Goal: Task Accomplishment & Management: Manage account settings

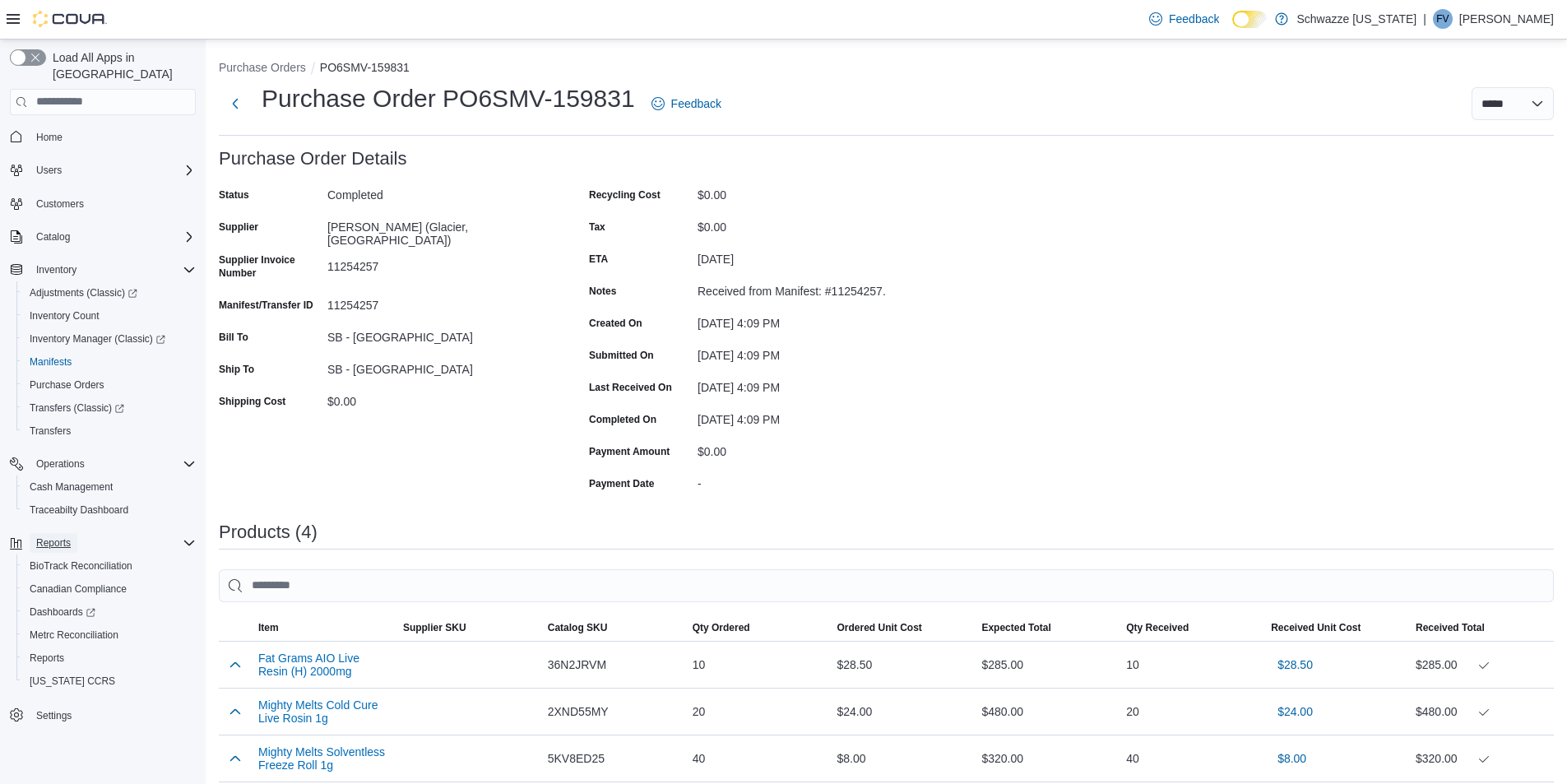
click at [60, 535] on span "Reports" at bounding box center [53, 542] width 35 height 20
drag, startPoint x: 58, startPoint y: 531, endPoint x: 57, endPoint y: 667, distance: 136.0
click at [58, 537] on button "Reports" at bounding box center [102, 542] width 199 height 23
drag, startPoint x: 55, startPoint y: 517, endPoint x: 55, endPoint y: 537, distance: 20.0
click at [55, 533] on span "Reports" at bounding box center [53, 542] width 35 height 20
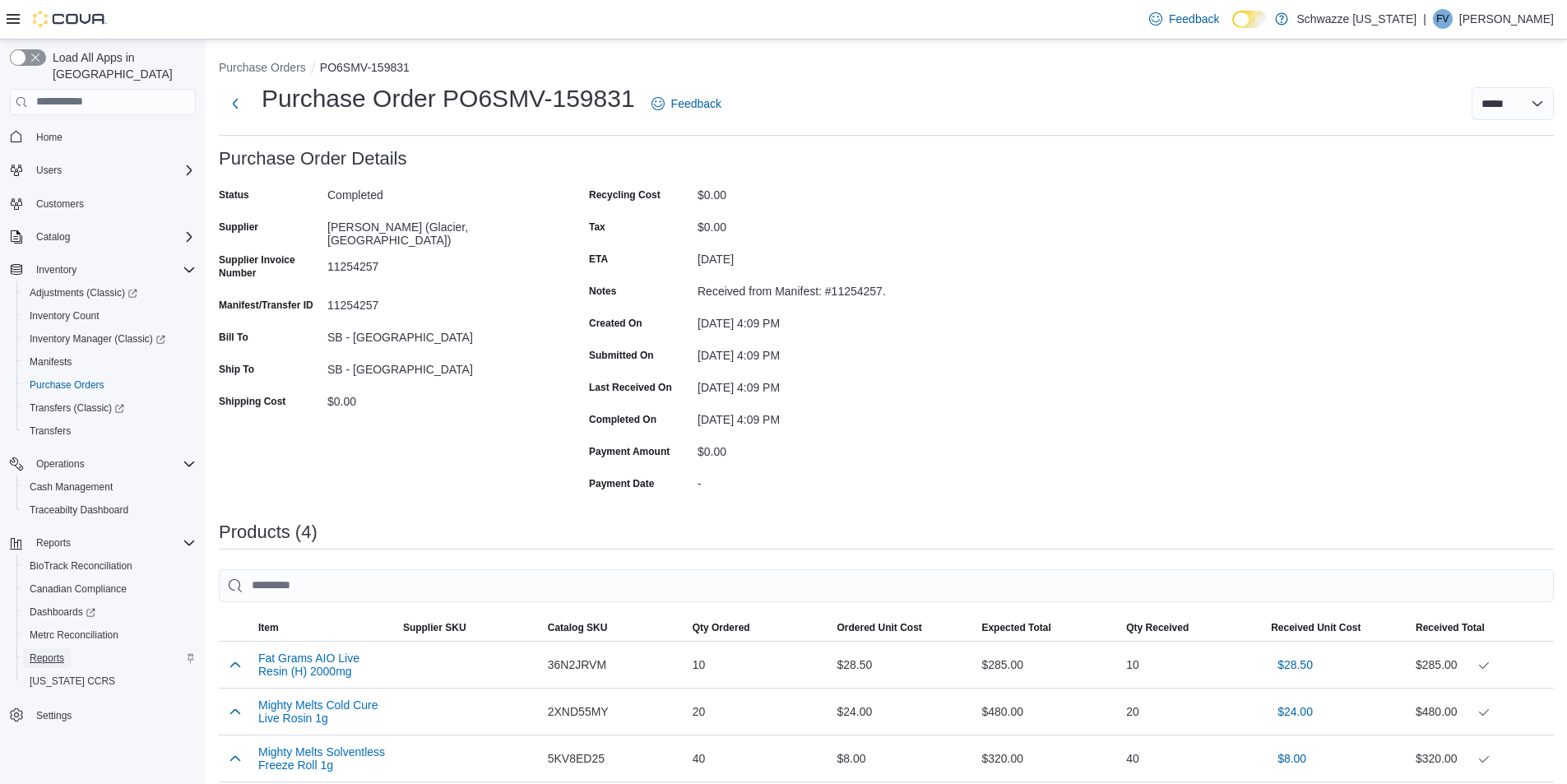
click at [62, 651] on span "Reports" at bounding box center [46, 658] width 35 height 13
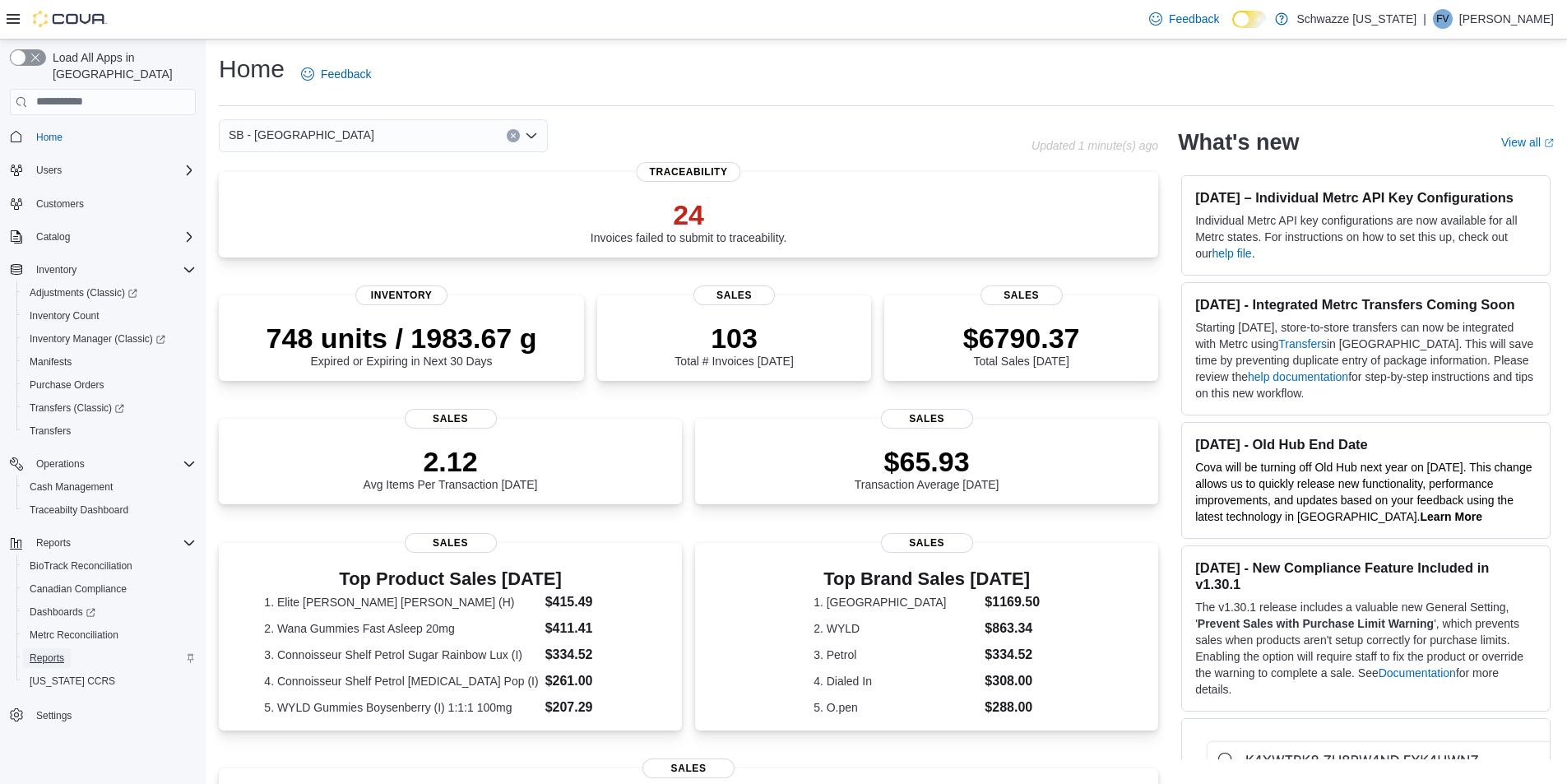
click at [57, 651] on span "Reports" at bounding box center [46, 658] width 35 height 13
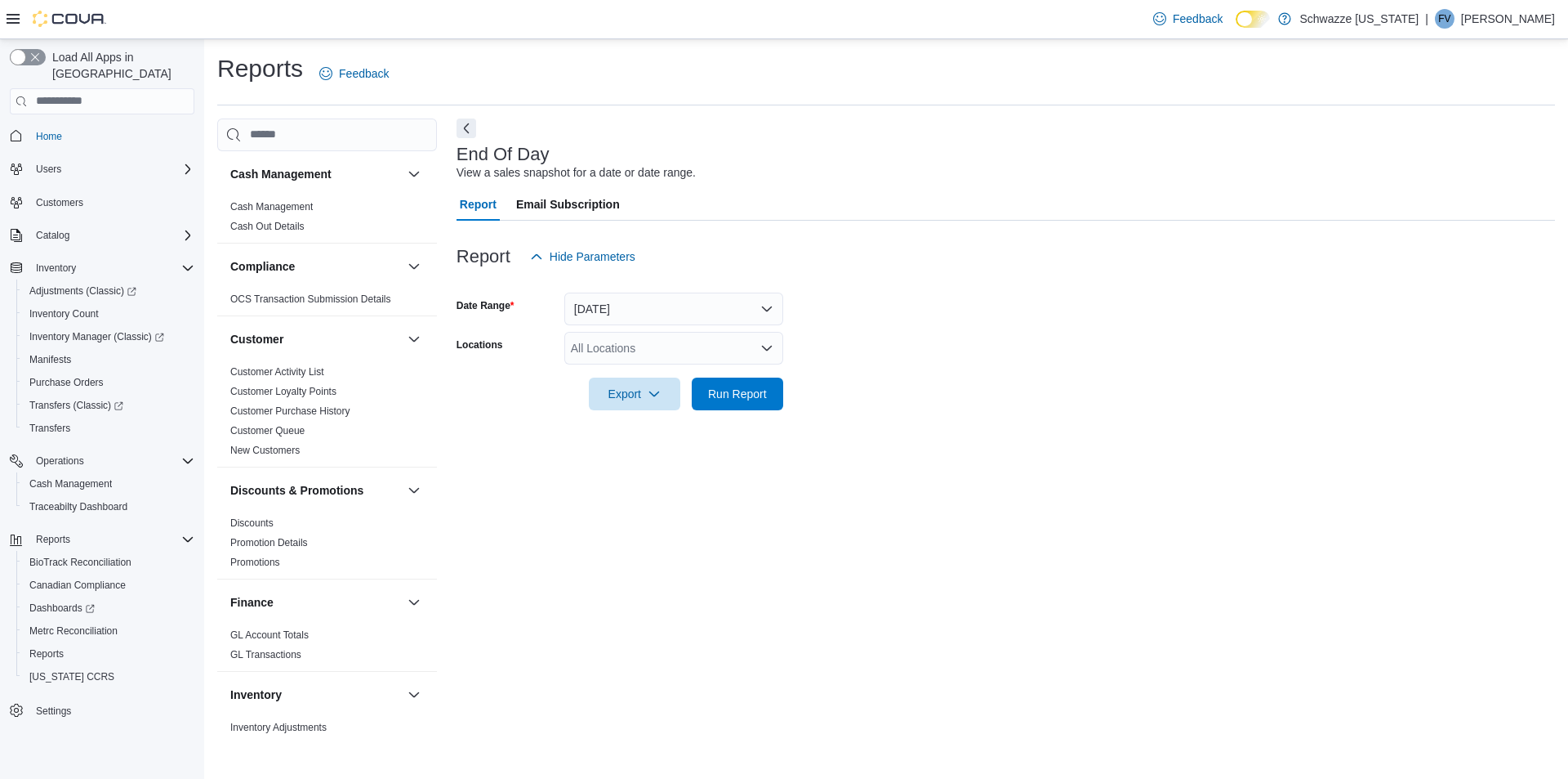
click at [610, 353] on div "All Locations" at bounding box center [674, 348] width 219 height 33
type input "****"
click at [630, 374] on span "SB - [GEOGRAPHIC_DATA]" at bounding box center [680, 375] width 145 height 16
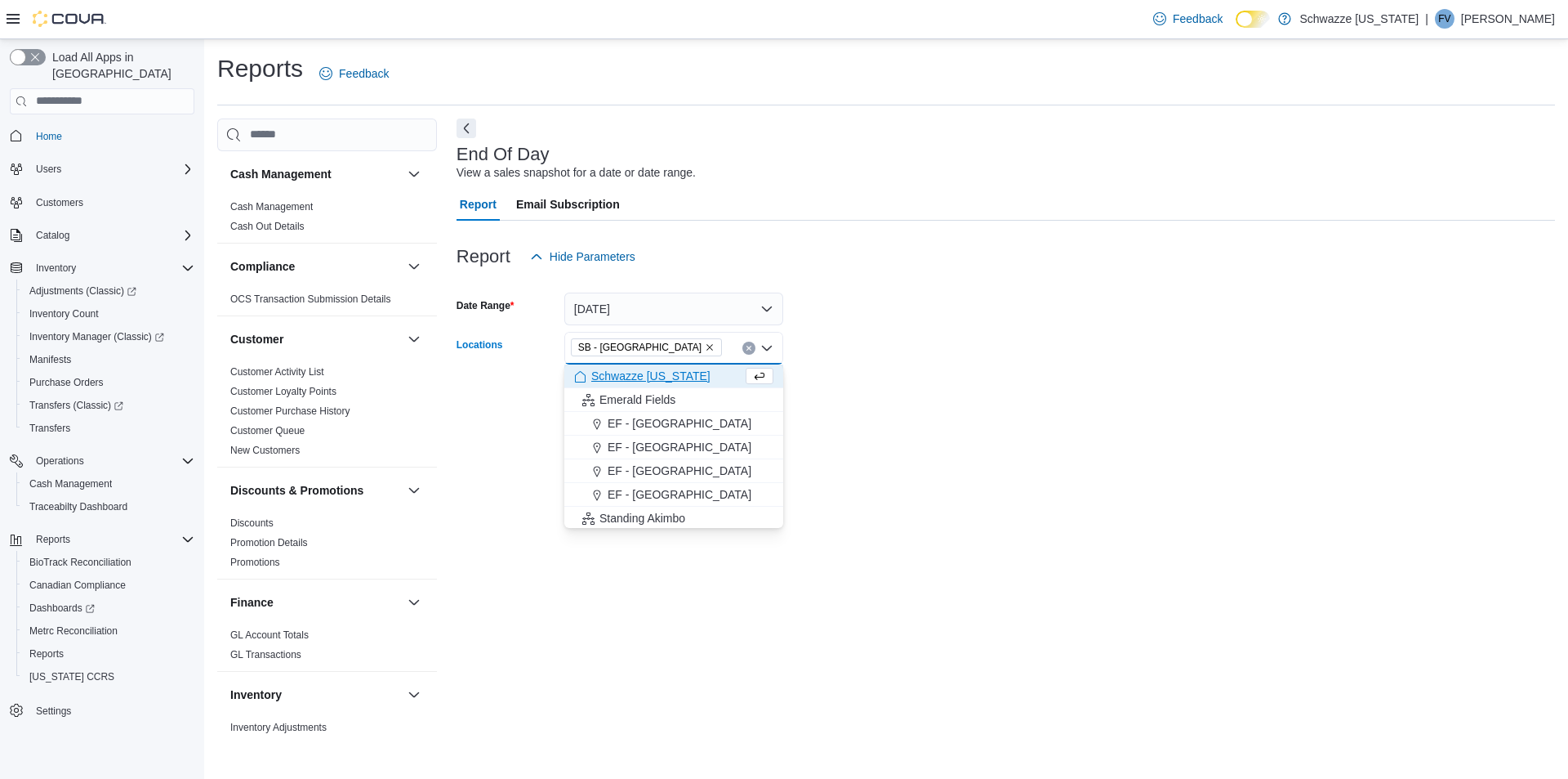
click at [873, 397] on form "Date Range [DATE] Locations SB - [GEOGRAPHIC_DATA] Combo box. Selected. SB - [G…" at bounding box center [1005, 341] width 1099 height 137
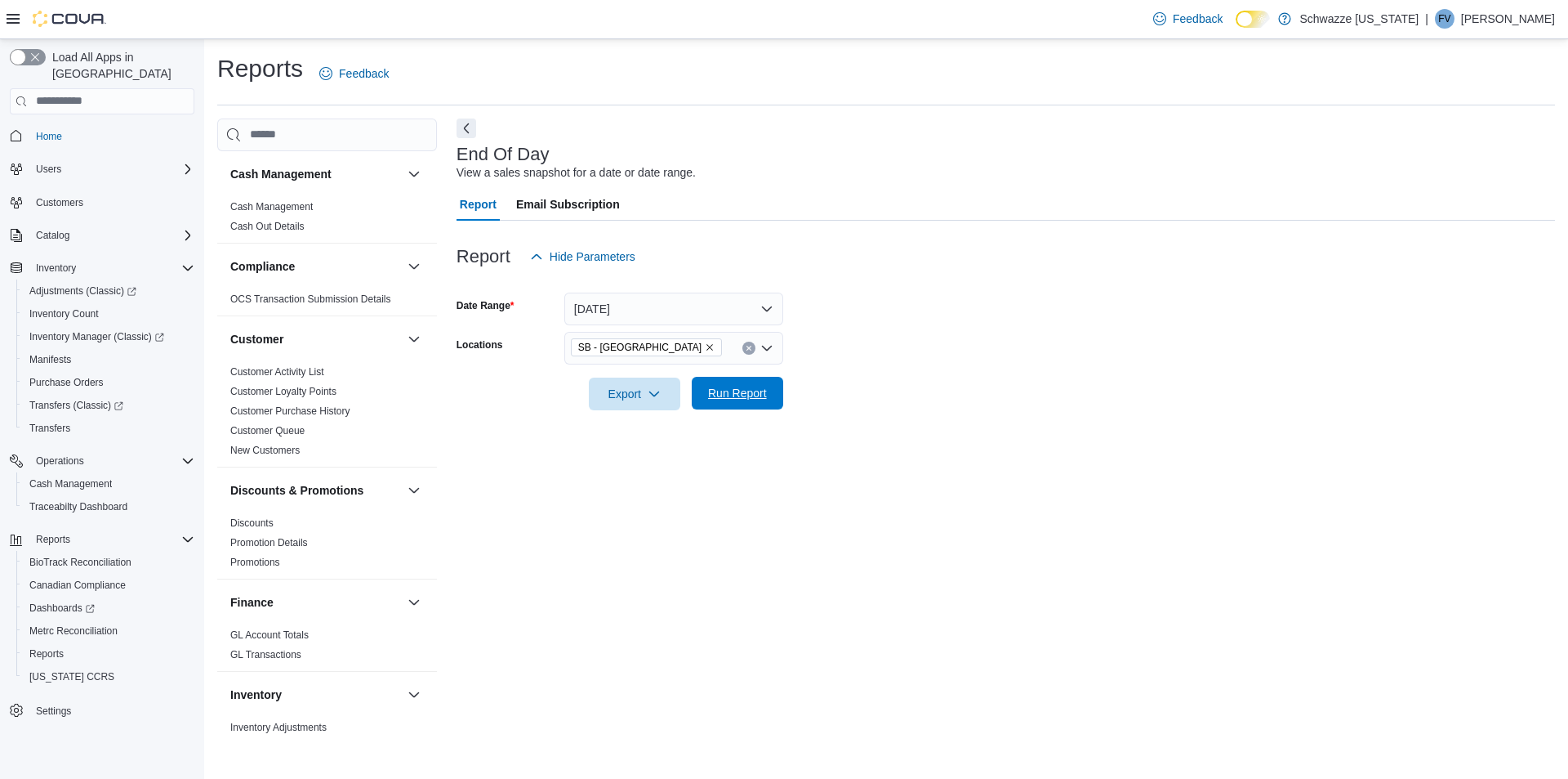
click at [736, 404] on span "Run Report" at bounding box center [737, 393] width 72 height 33
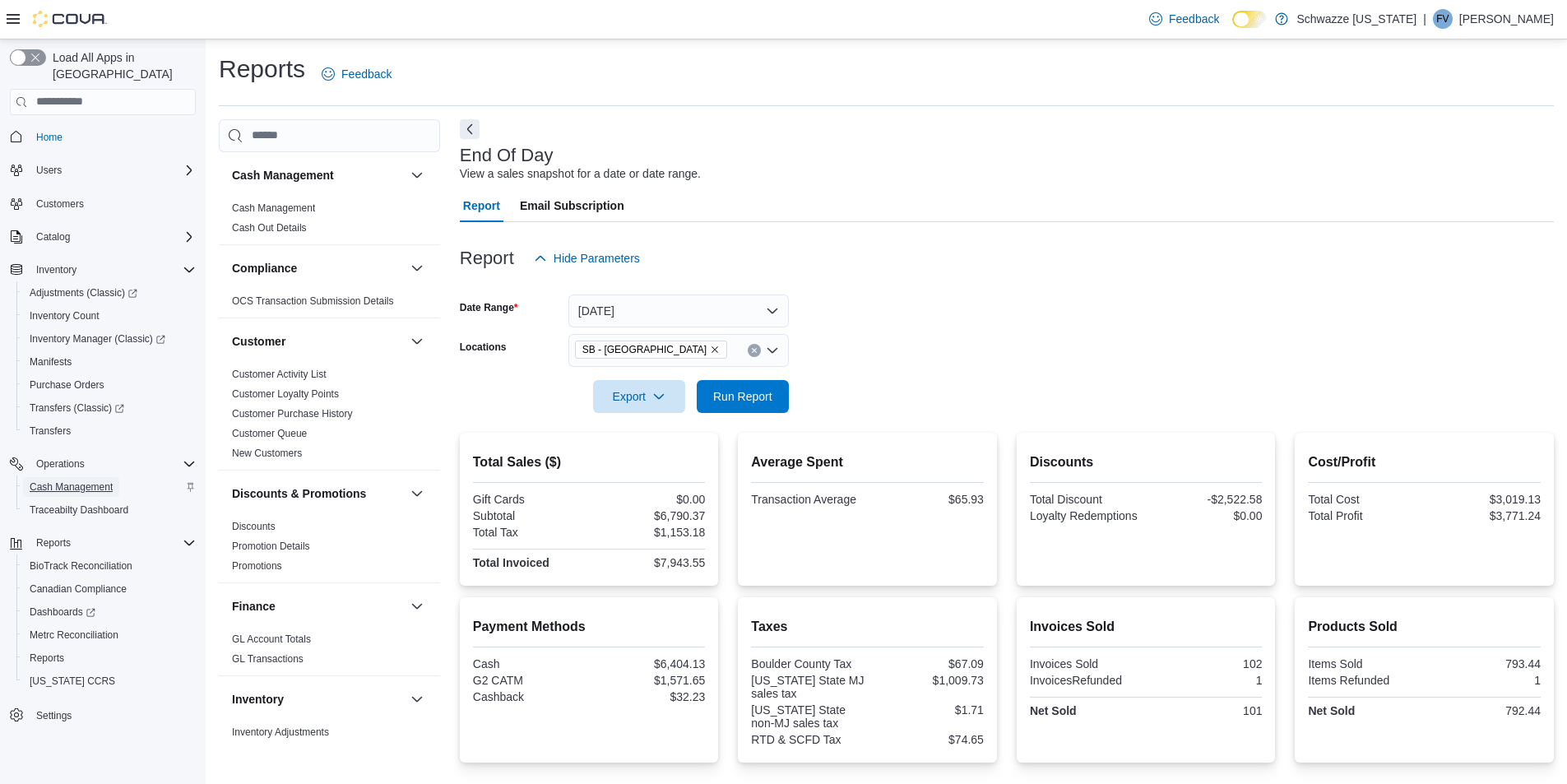
click at [89, 480] on span "Cash Management" at bounding box center [71, 487] width 83 height 13
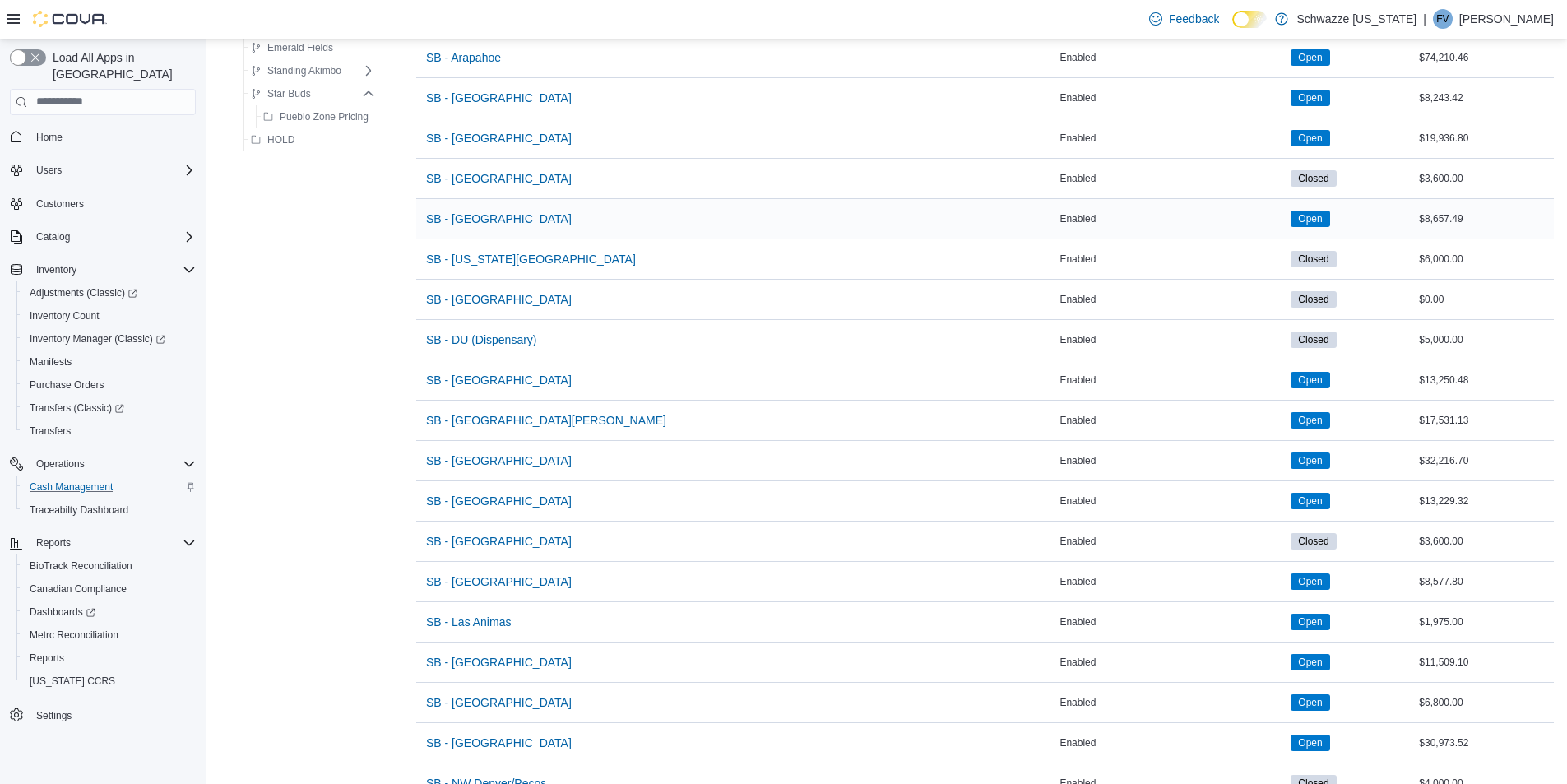
scroll to position [493, 0]
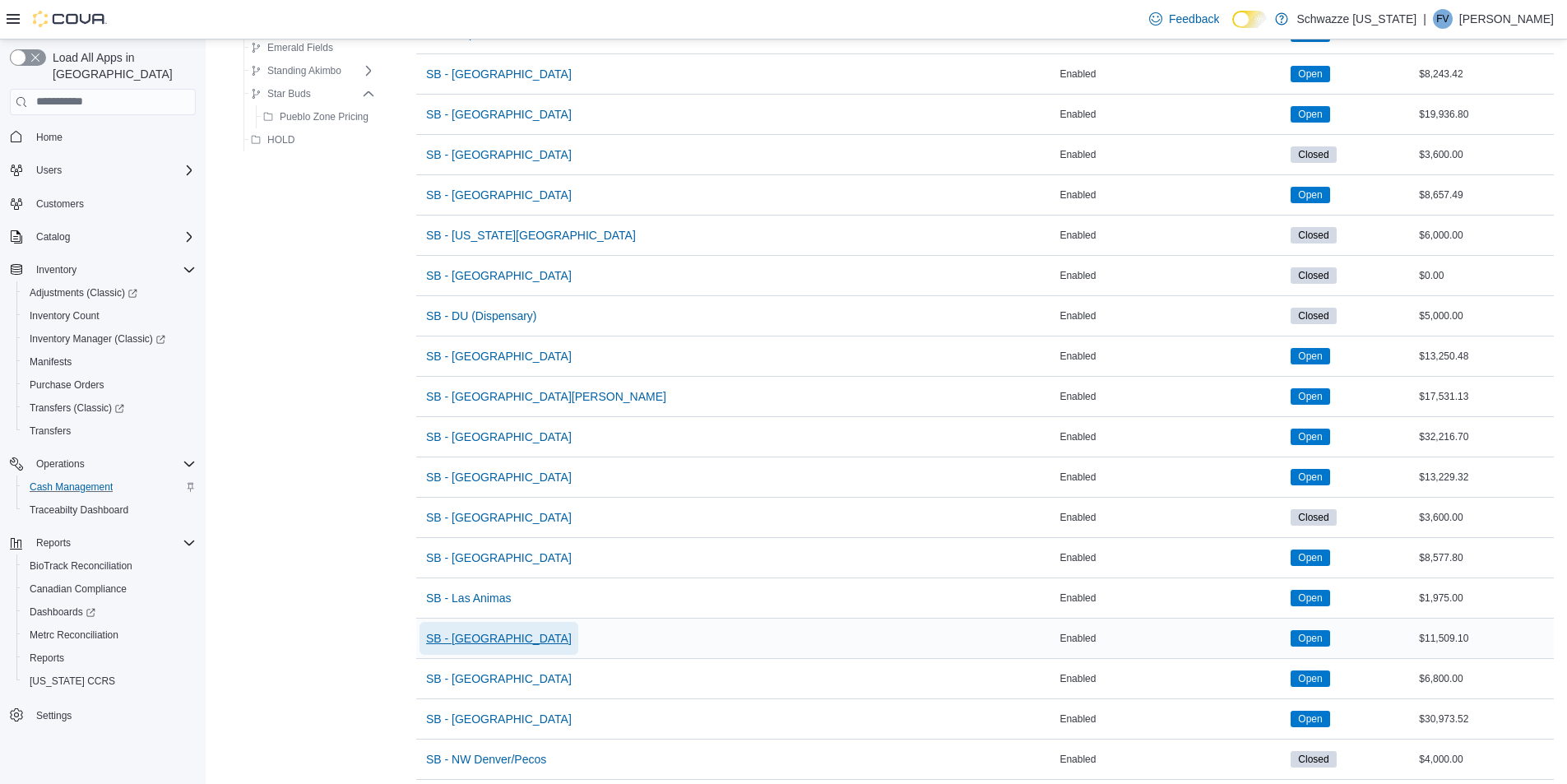
click at [482, 634] on span "SB - [GEOGRAPHIC_DATA]" at bounding box center [499, 637] width 146 height 16
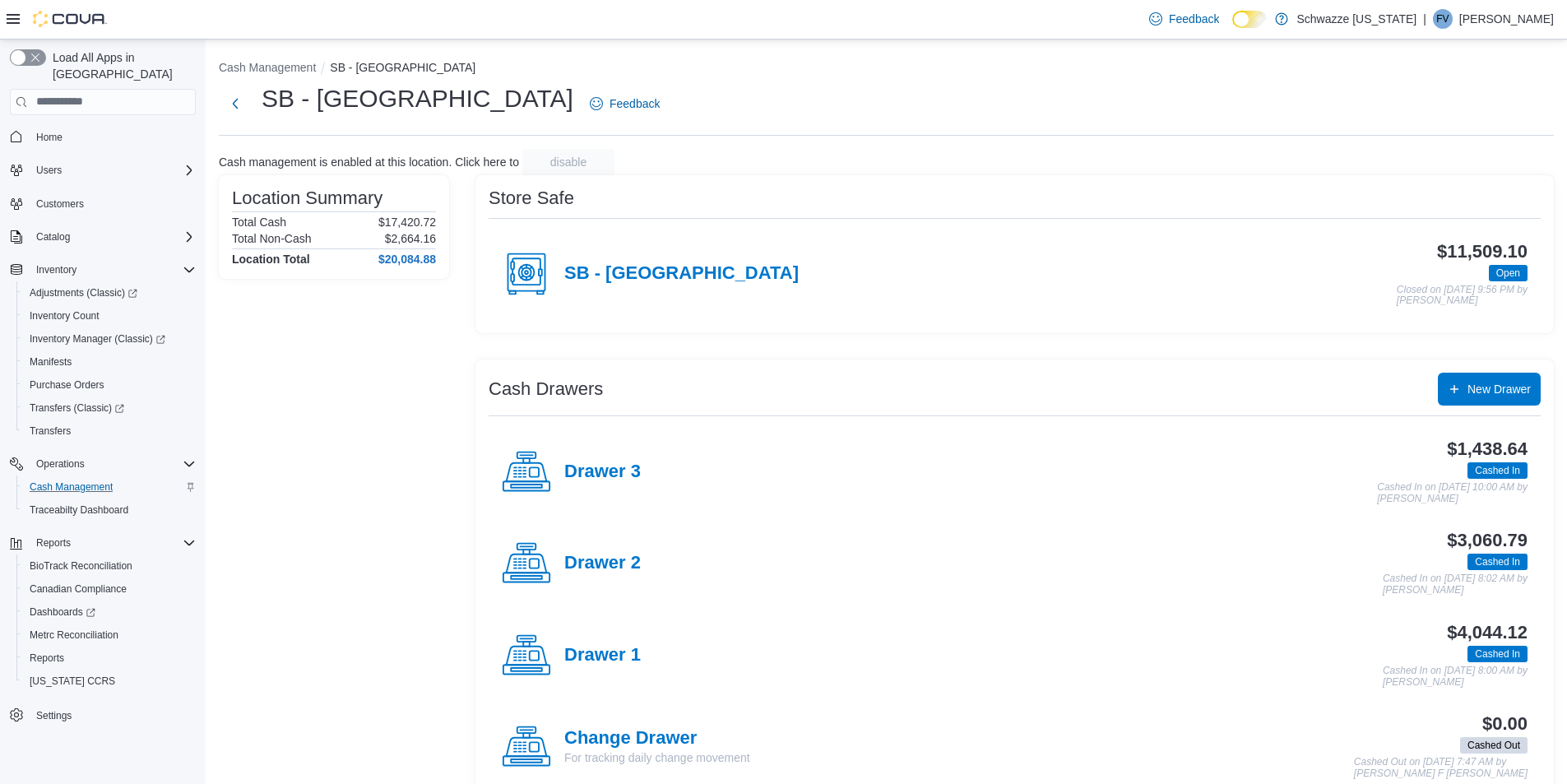
drag, startPoint x: 1396, startPoint y: 453, endPoint x: 1568, endPoint y: 466, distance: 172.5
click at [1397, 453] on div "$1,438.64 Cashed In Cashed In on [DATE] 10:00 AM by [PERSON_NAME]" at bounding box center [1085, 472] width 887 height 65
drag, startPoint x: 1146, startPoint y: 457, endPoint x: 1041, endPoint y: 466, distance: 105.4
click at [1124, 461] on div "$1,438.64 Cashed In Cashed In on [DATE] 10:00 AM by [PERSON_NAME]" at bounding box center [1085, 472] width 887 height 65
click at [625, 478] on h4 "Drawer 3" at bounding box center [602, 472] width 76 height 22
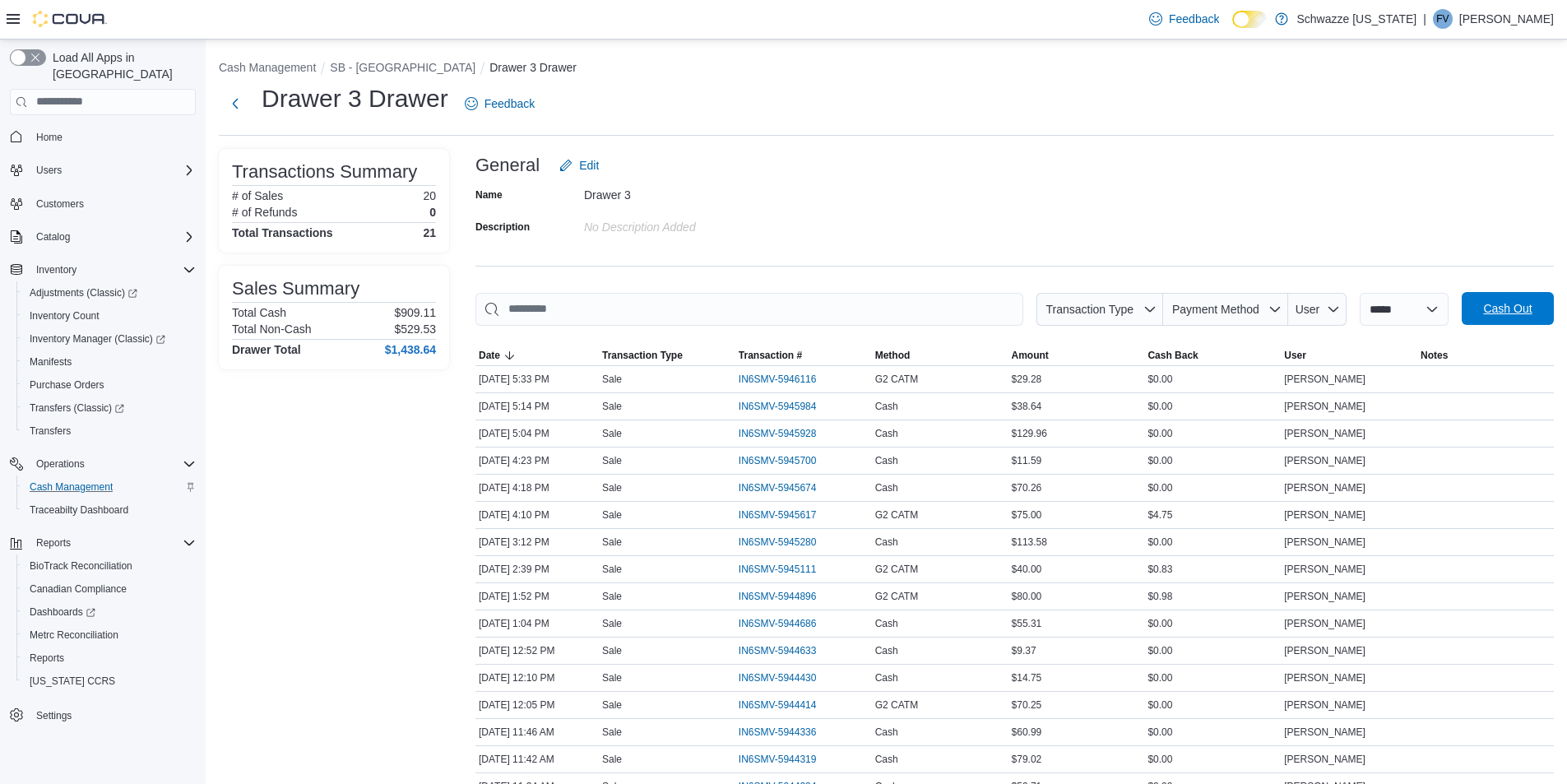
click at [1523, 318] on span "Cash Out" at bounding box center [1508, 308] width 73 height 33
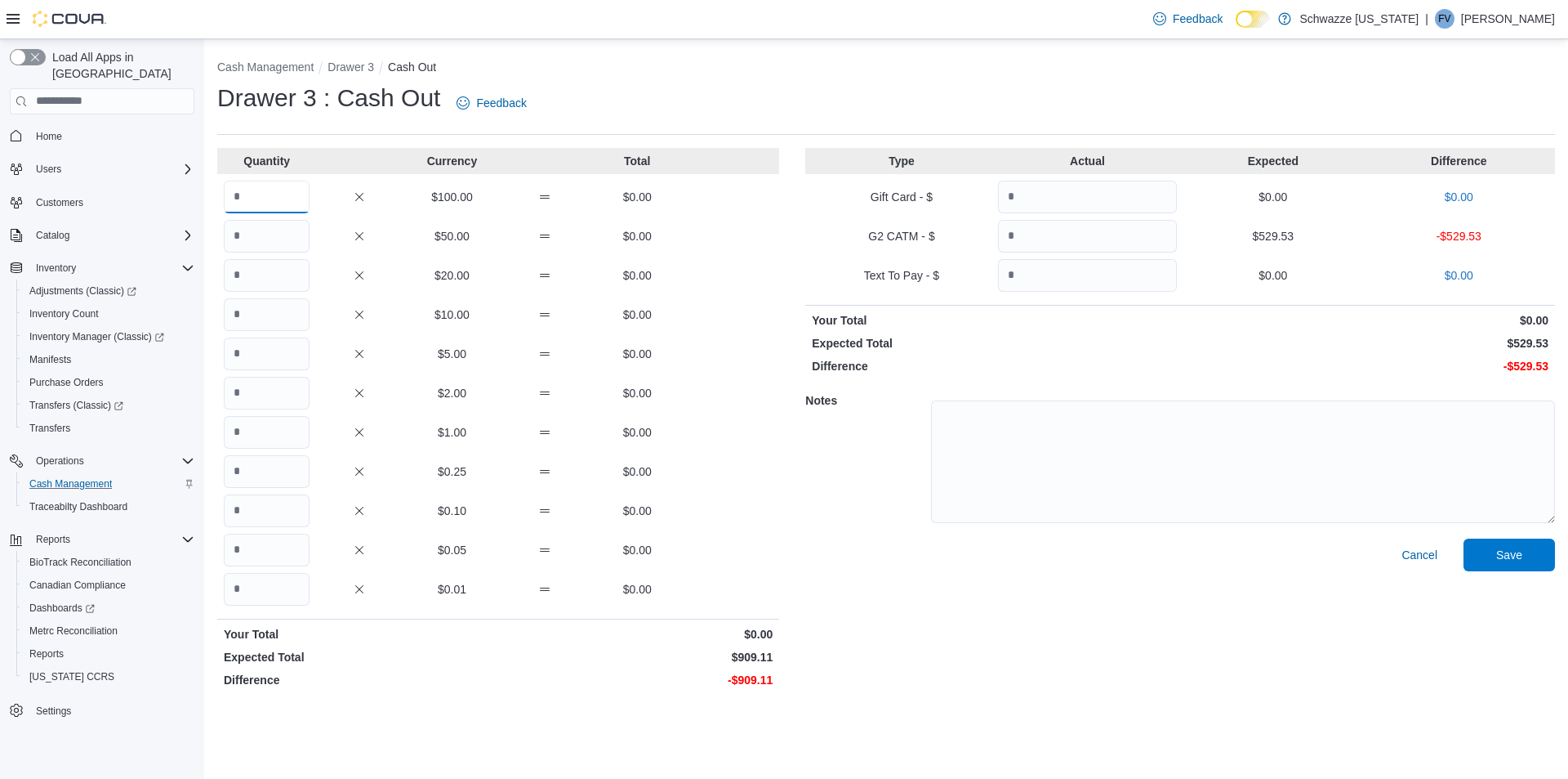
click at [288, 204] on input "Quantity" at bounding box center [266, 196] width 86 height 33
type input "*"
click at [274, 305] on input "Quantity" at bounding box center [266, 314] width 86 height 33
type input "*"
click at [1116, 336] on p "Expected Total" at bounding box center [994, 342] width 366 height 16
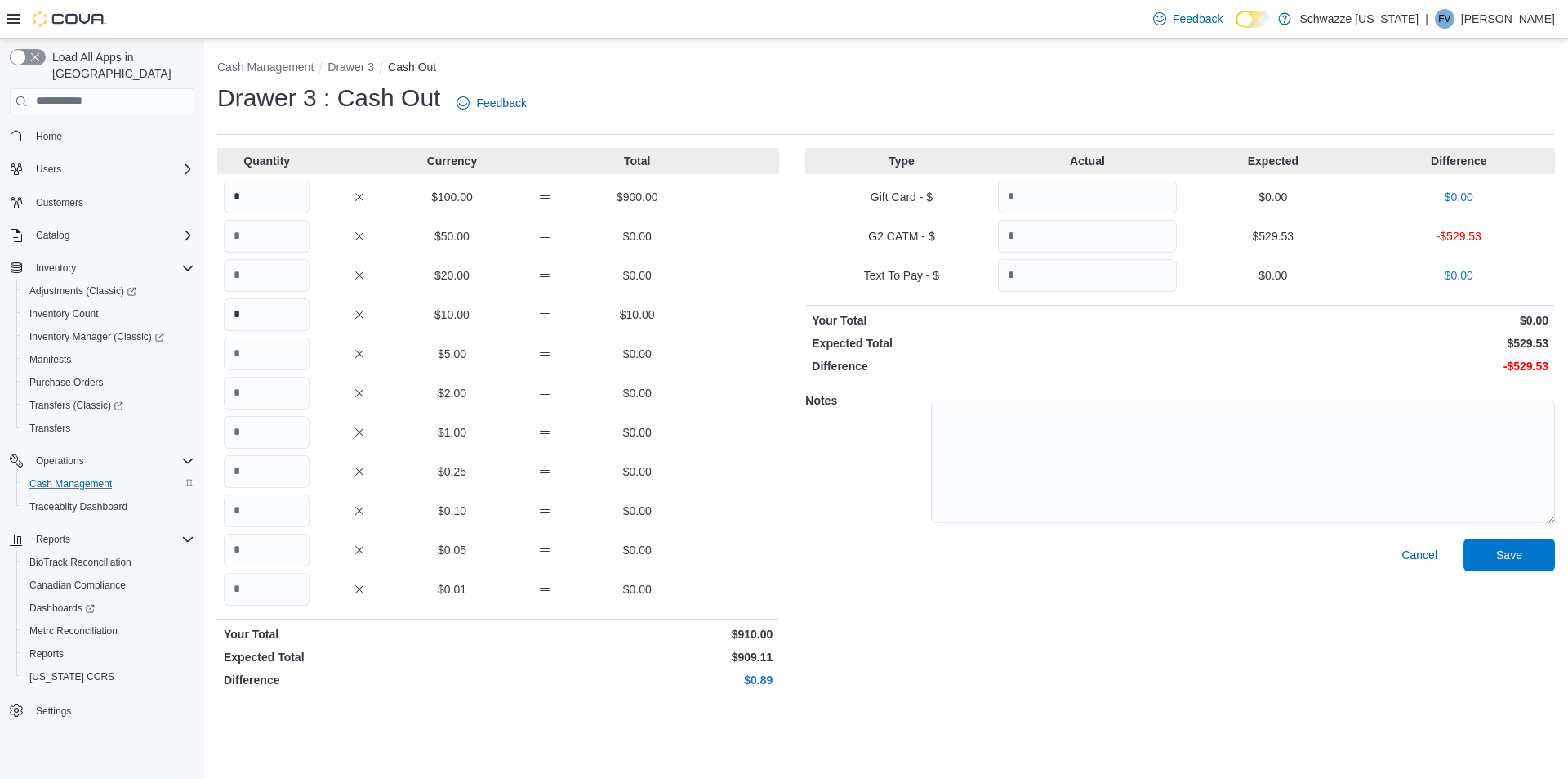
click at [1104, 255] on div "Type Actual Expected Difference Gift Card - $ $0.00 $0.00 G2 CATM - $ $529.53 -…" at bounding box center [1180, 421] width 750 height 546
click at [1103, 230] on input "Quantity" at bounding box center [1087, 236] width 179 height 33
type input "******"
click at [1503, 555] on span "Save" at bounding box center [1510, 554] width 26 height 16
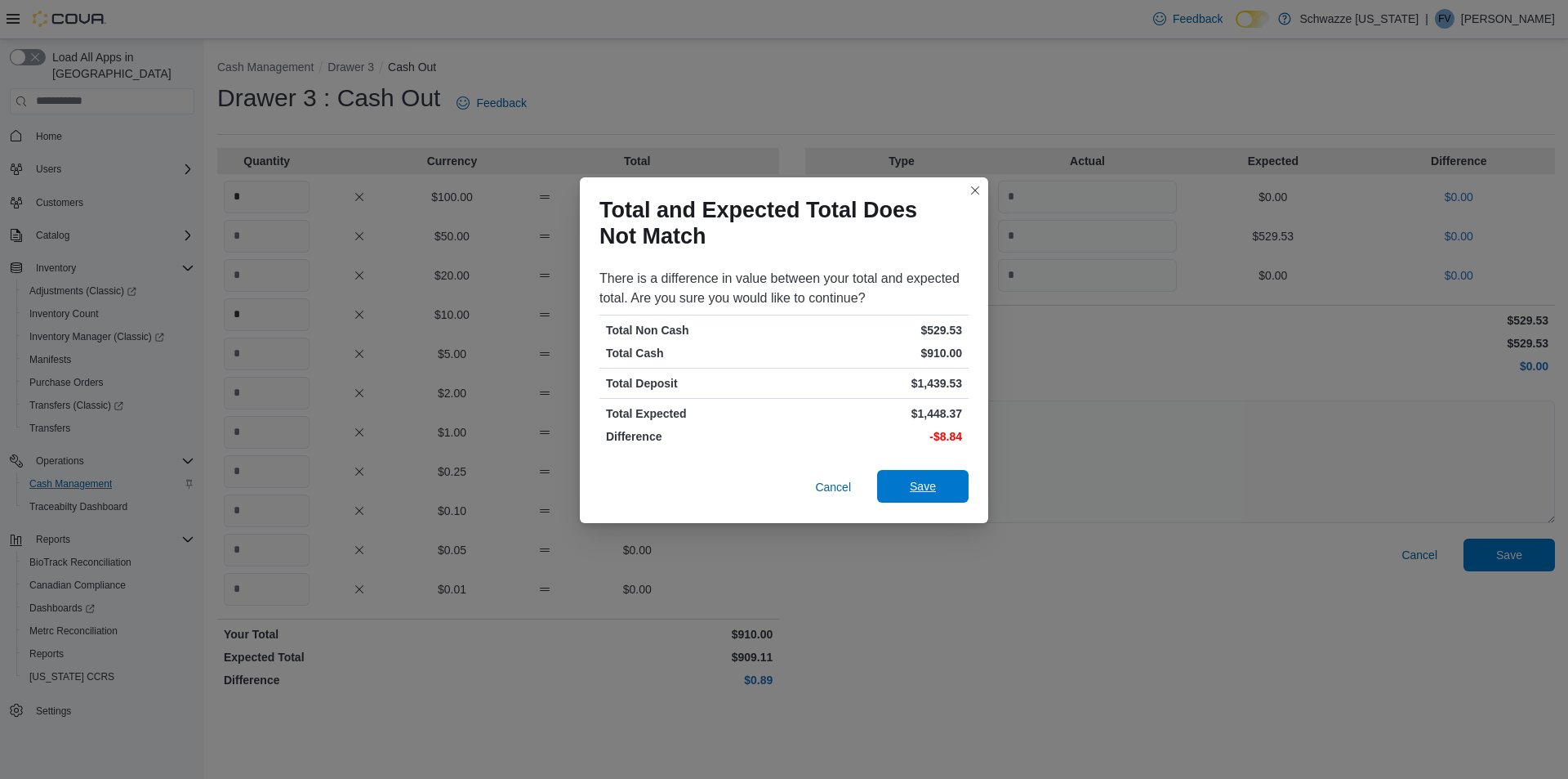
click at [896, 488] on span "Save" at bounding box center [923, 485] width 72 height 33
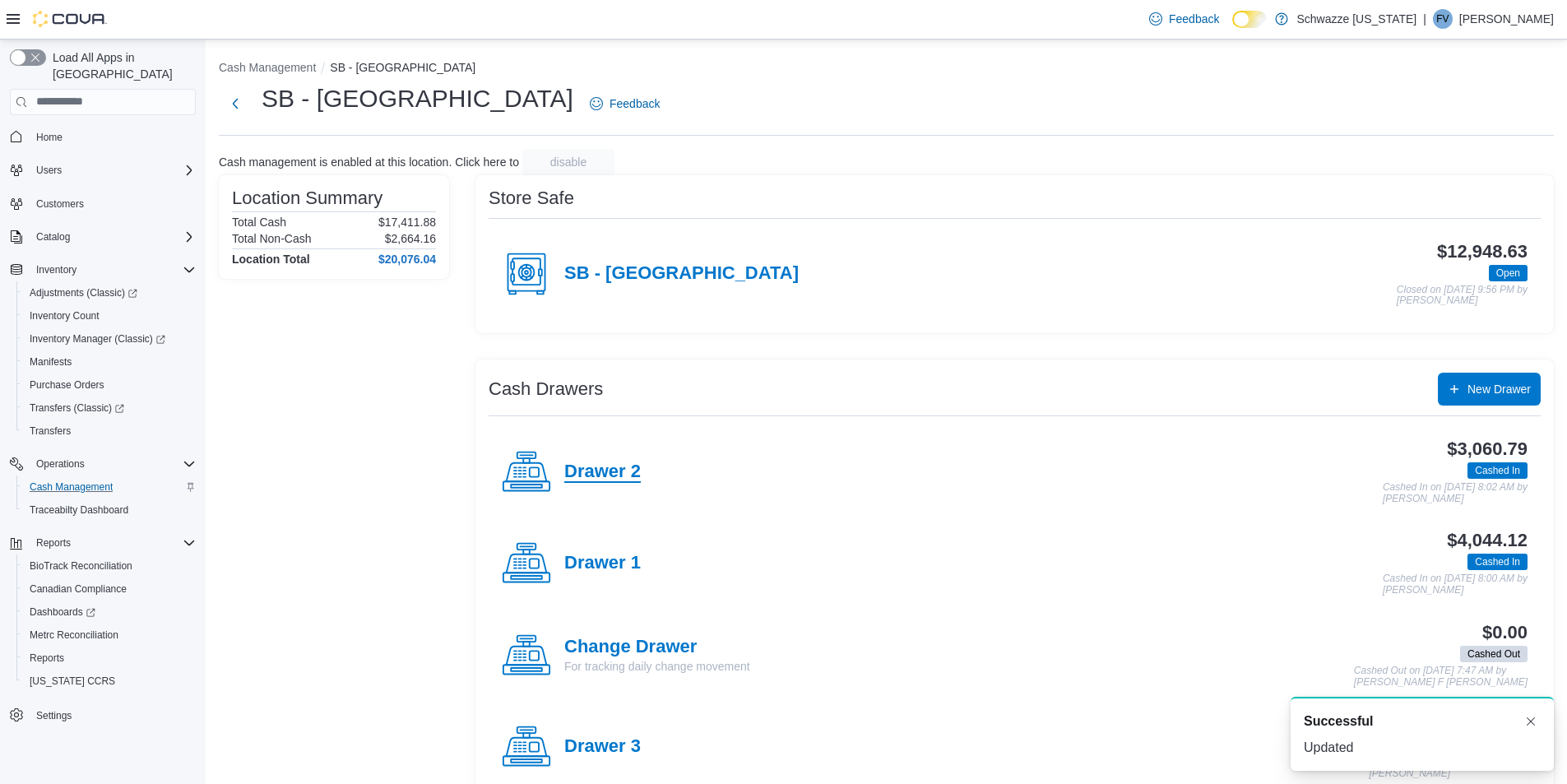
click at [627, 479] on h4 "Drawer 2" at bounding box center [602, 472] width 76 height 22
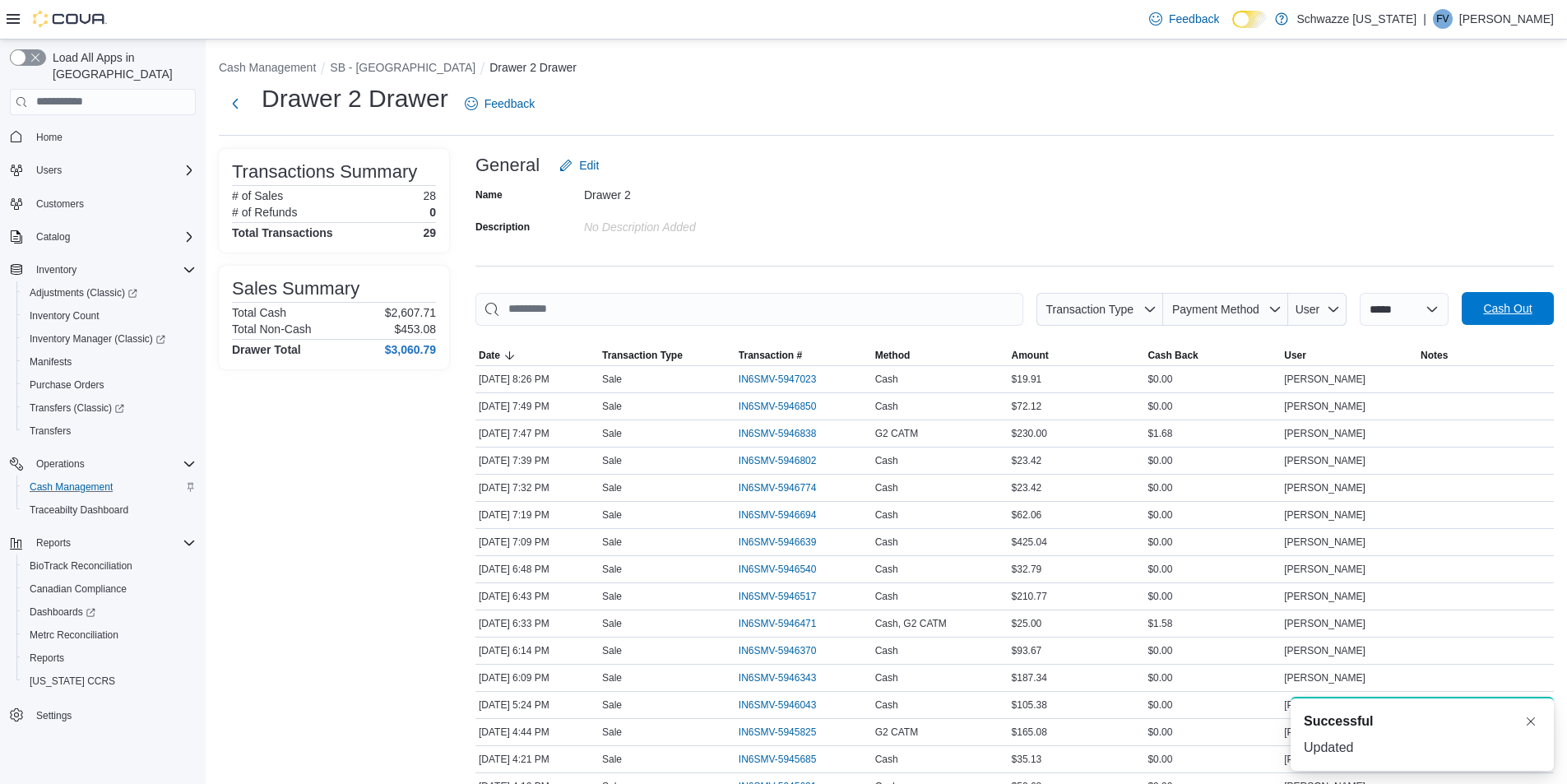
click at [1517, 316] on span "Cash Out" at bounding box center [1508, 308] width 73 height 33
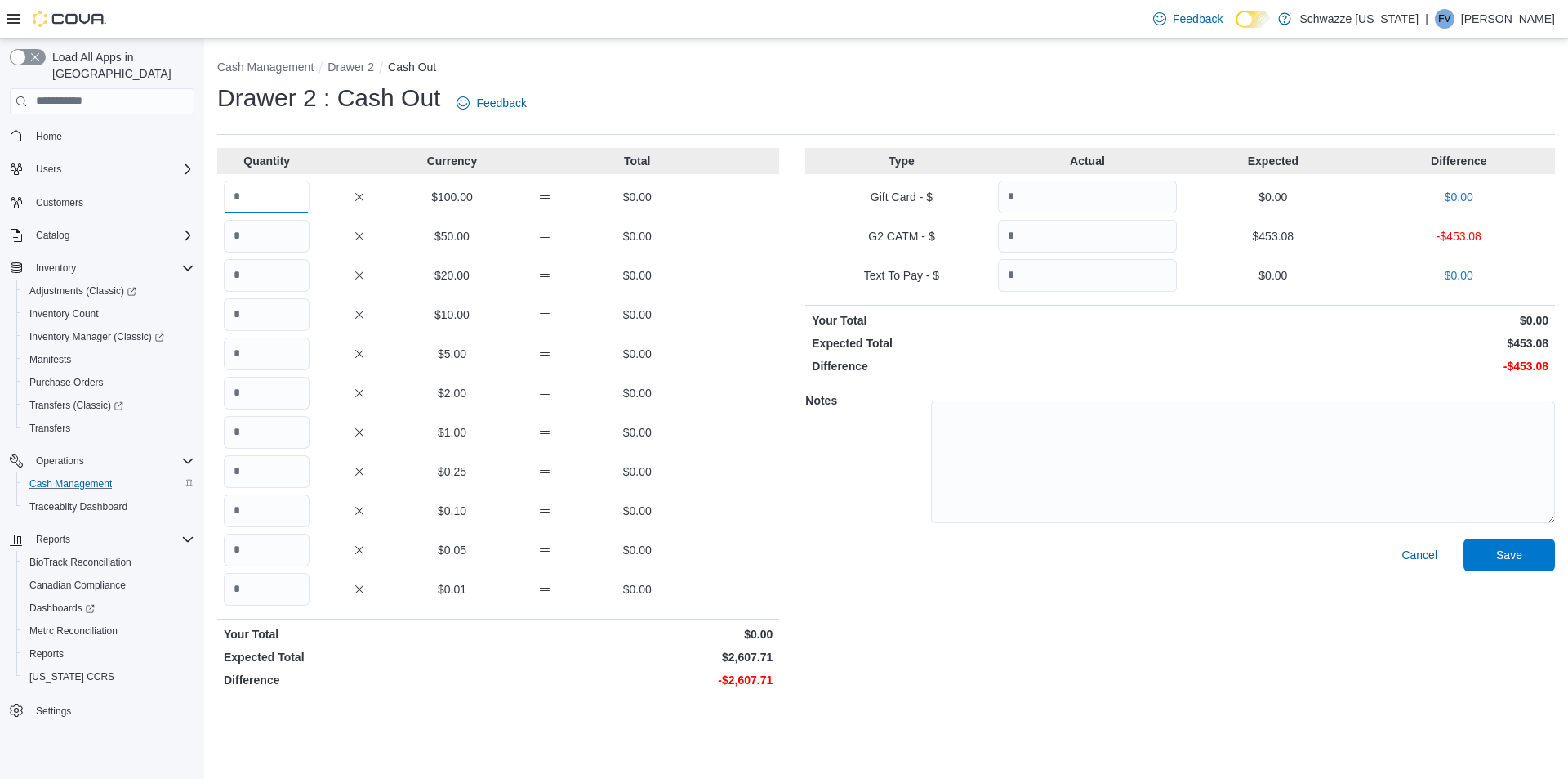
click at [279, 204] on input "Quantity" at bounding box center [266, 196] width 86 height 33
type input "**"
click at [255, 310] on input "Quantity" at bounding box center [266, 314] width 86 height 33
type input "*"
click at [1121, 228] on input "Quantity" at bounding box center [1087, 236] width 179 height 33
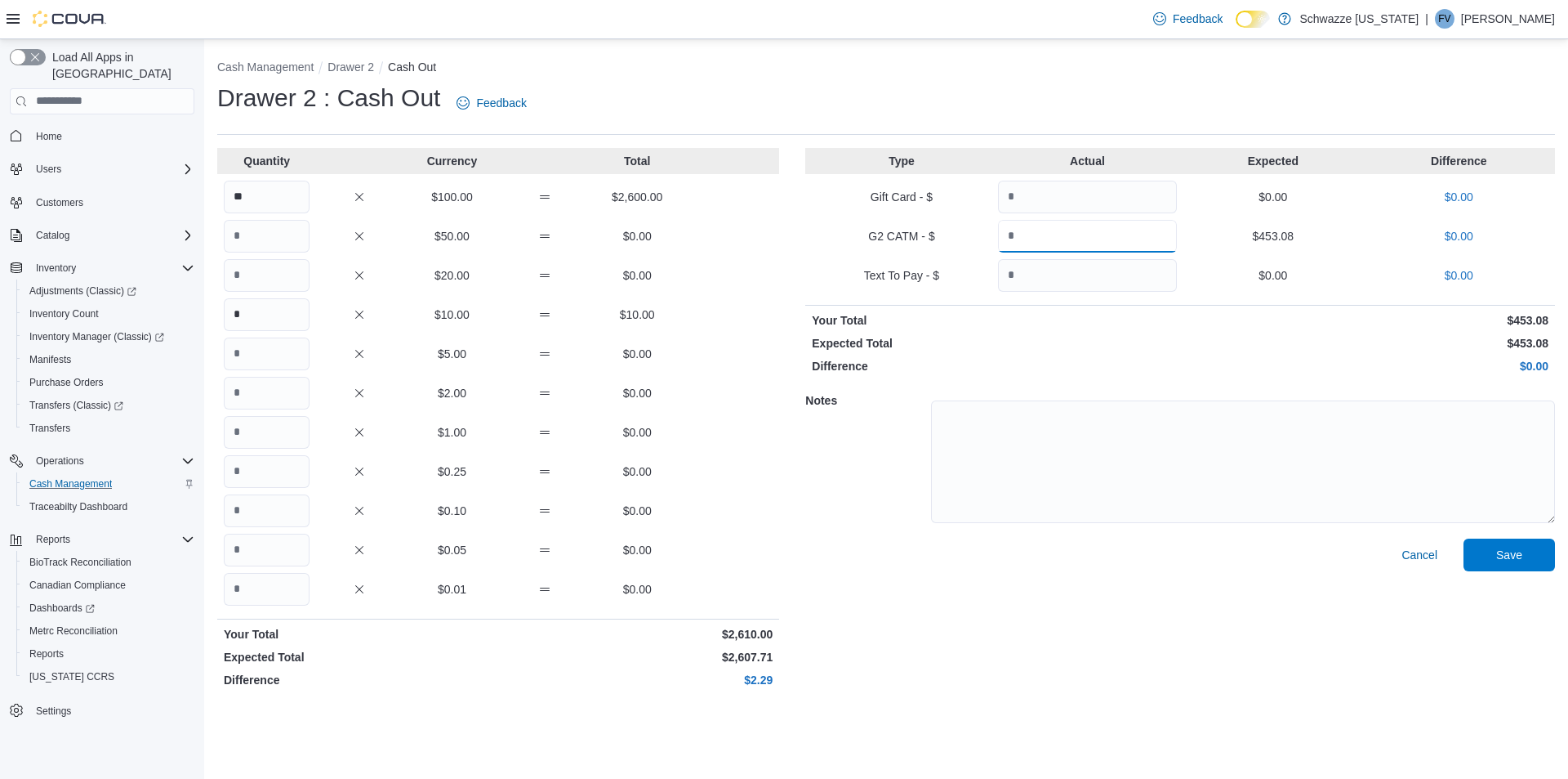
type input "******"
click at [1128, 603] on div "Cancel Save" at bounding box center [1180, 616] width 750 height 156
click at [1487, 547] on span "Save" at bounding box center [1509, 554] width 72 height 33
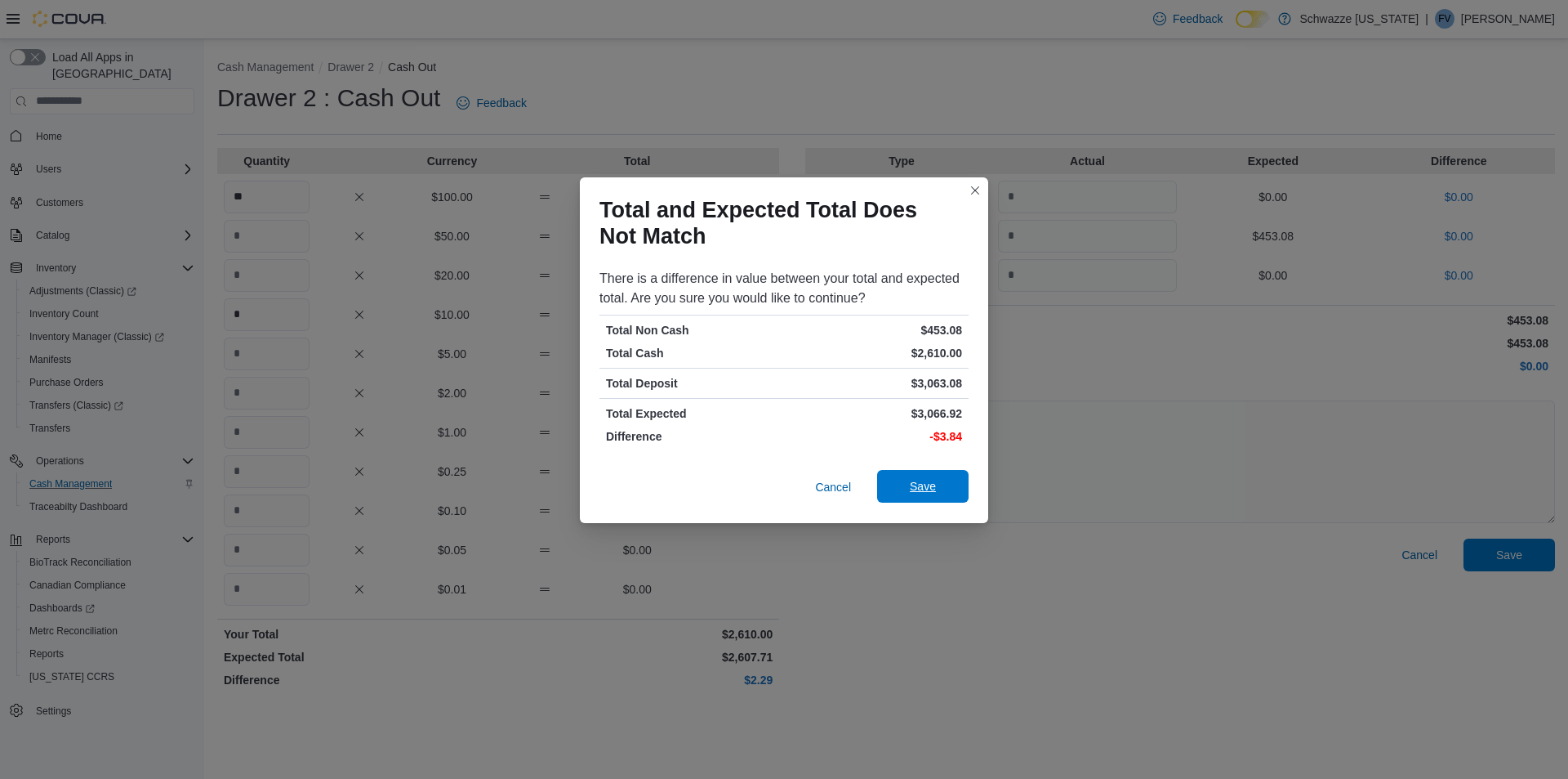
click at [936, 485] on span "Save" at bounding box center [923, 485] width 72 height 33
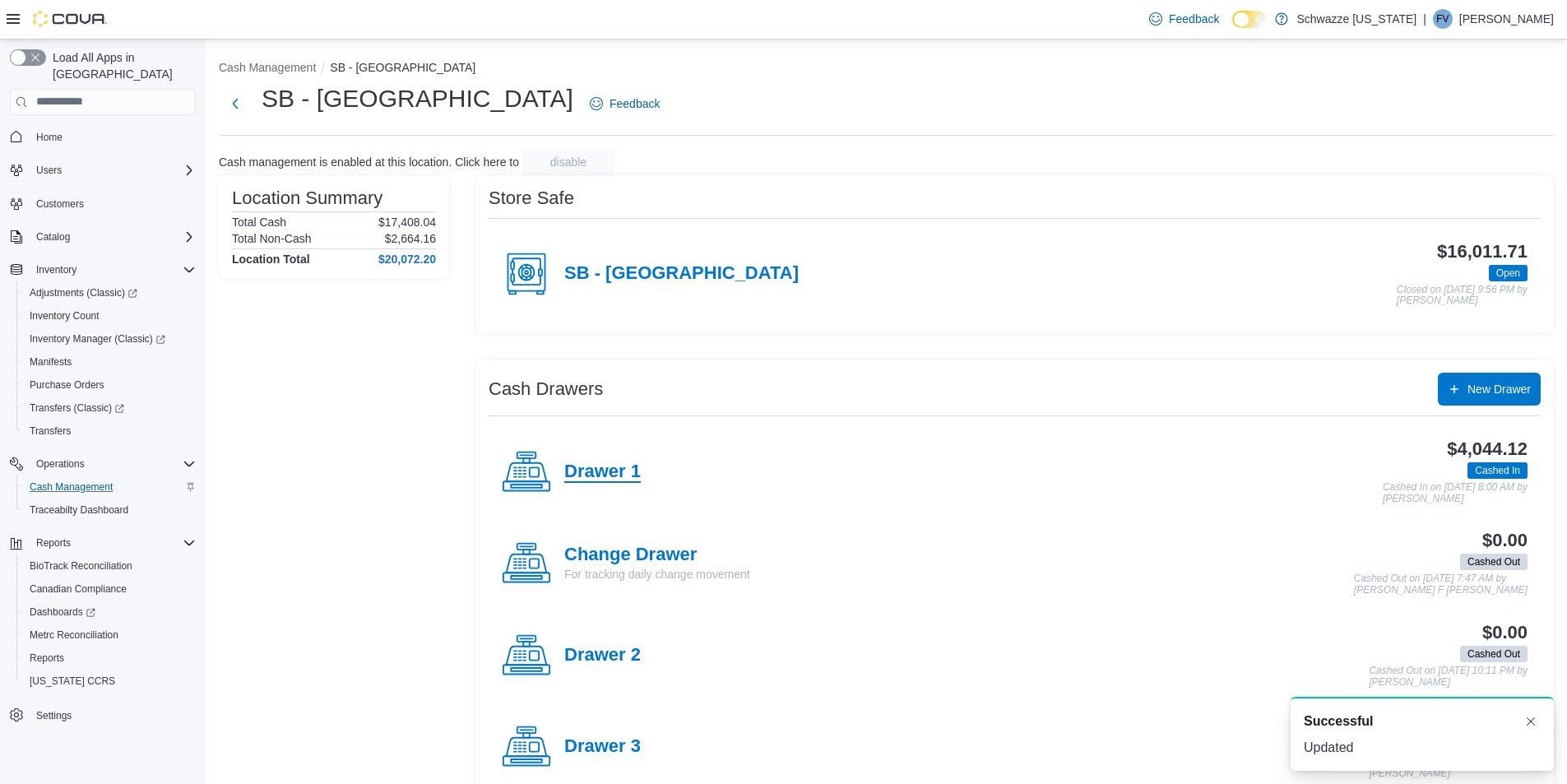
click at [594, 472] on h4 "Drawer 1" at bounding box center [602, 472] width 76 height 22
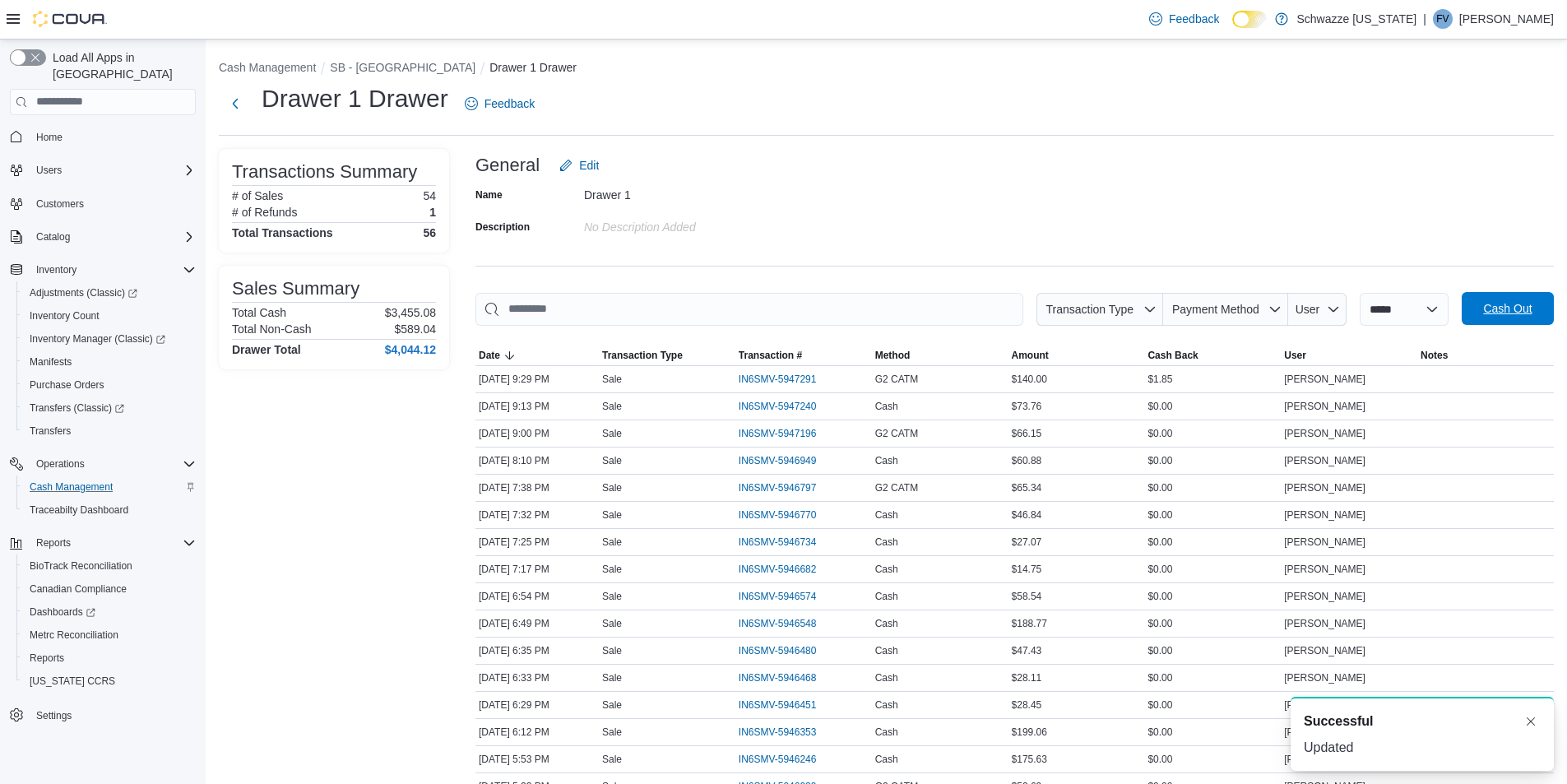
click at [1532, 304] on span "Cash Out" at bounding box center [1508, 308] width 49 height 16
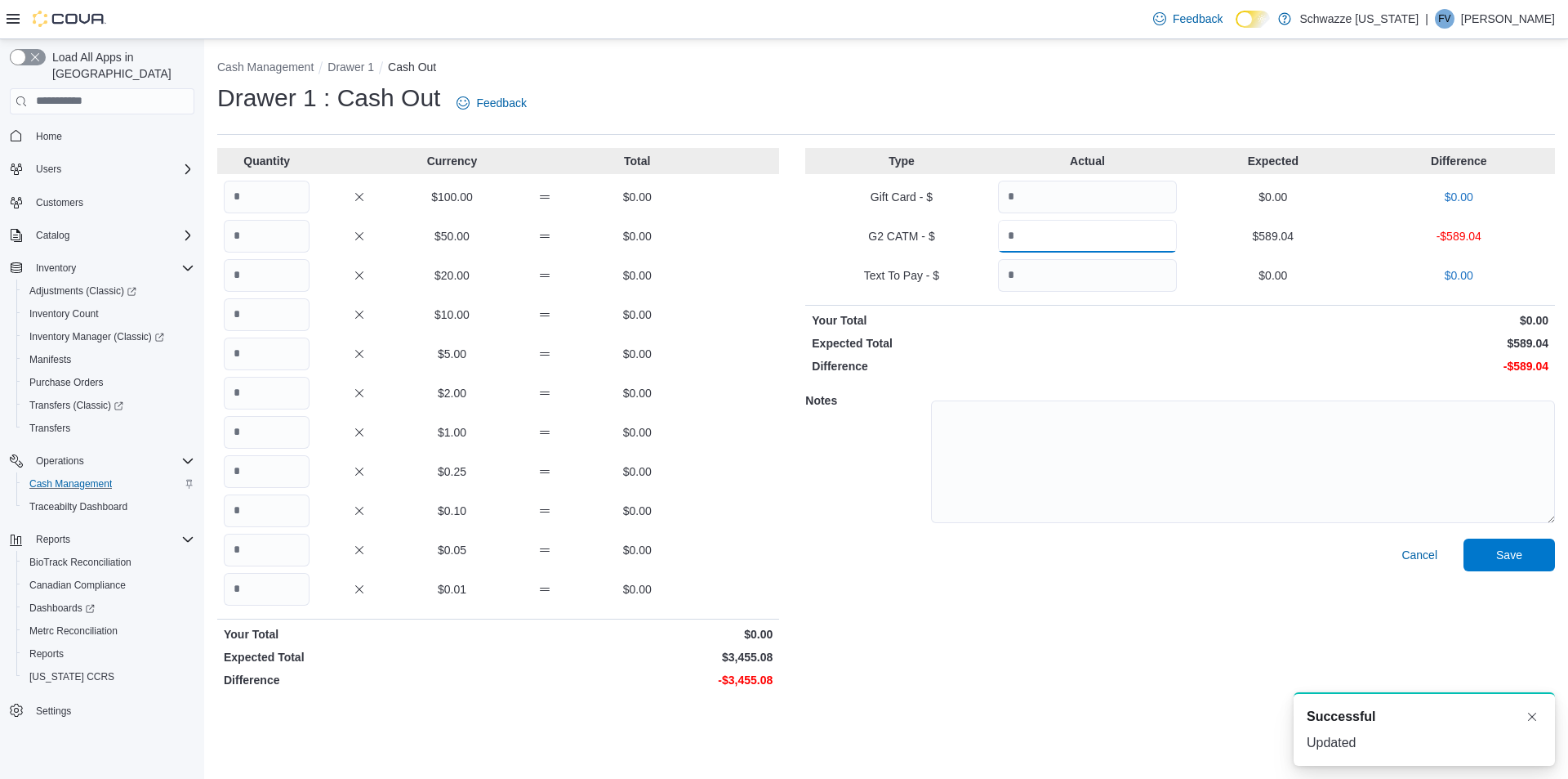
click at [1109, 240] on input "Quantity" at bounding box center [1087, 236] width 179 height 33
type input "******"
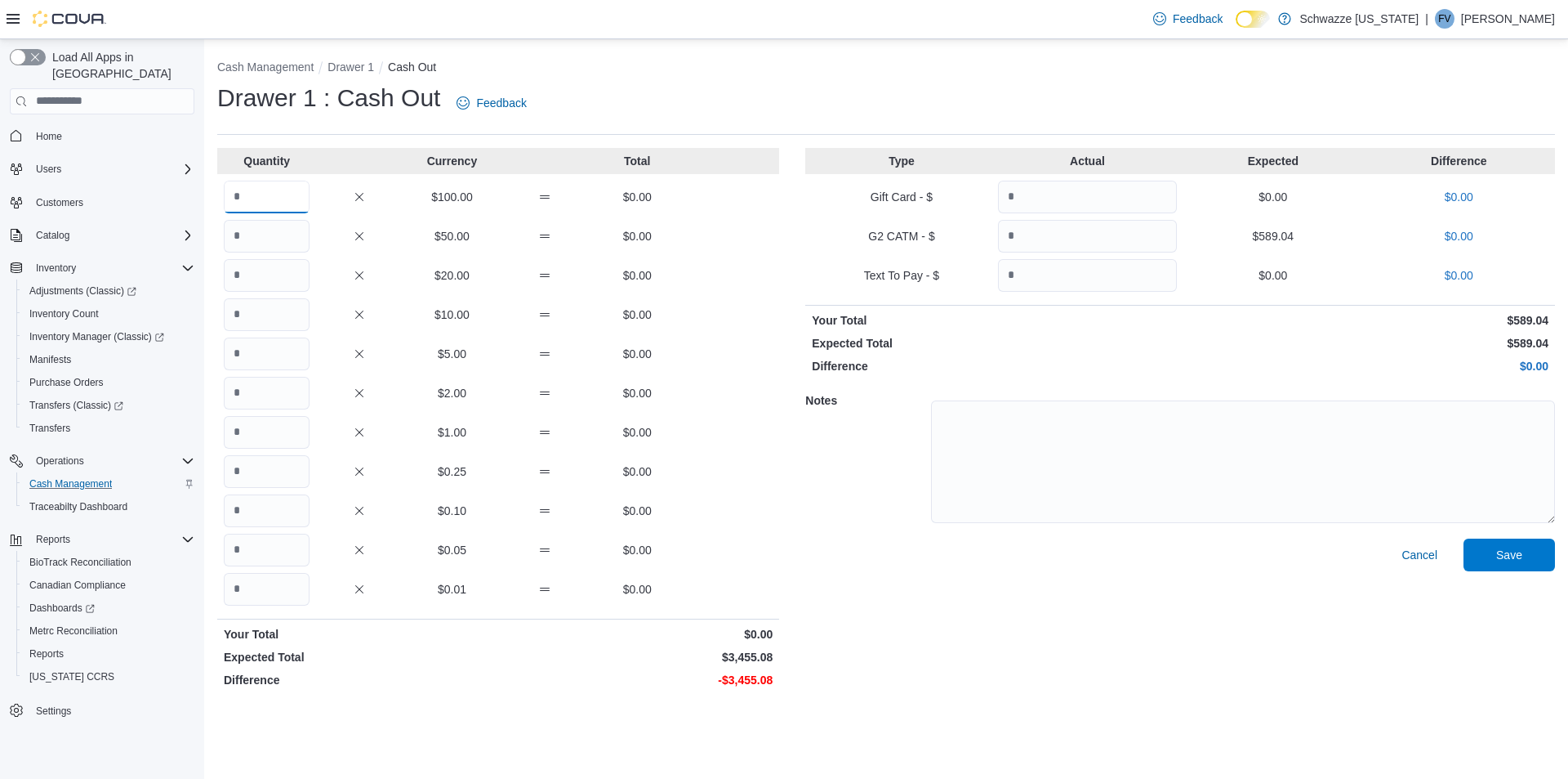
click at [272, 206] on input "Quantity" at bounding box center [266, 196] width 86 height 33
type input "**"
click at [266, 348] on input "Quantity" at bounding box center [266, 353] width 86 height 33
drag, startPoint x: 268, startPoint y: 356, endPoint x: 186, endPoint y: 353, distance: 82.1
click at [186, 353] on div "Load All Apps in New Hub Home Users Customers Catalog Inventory Adjustments (Cl…" at bounding box center [784, 409] width 1568 height 740
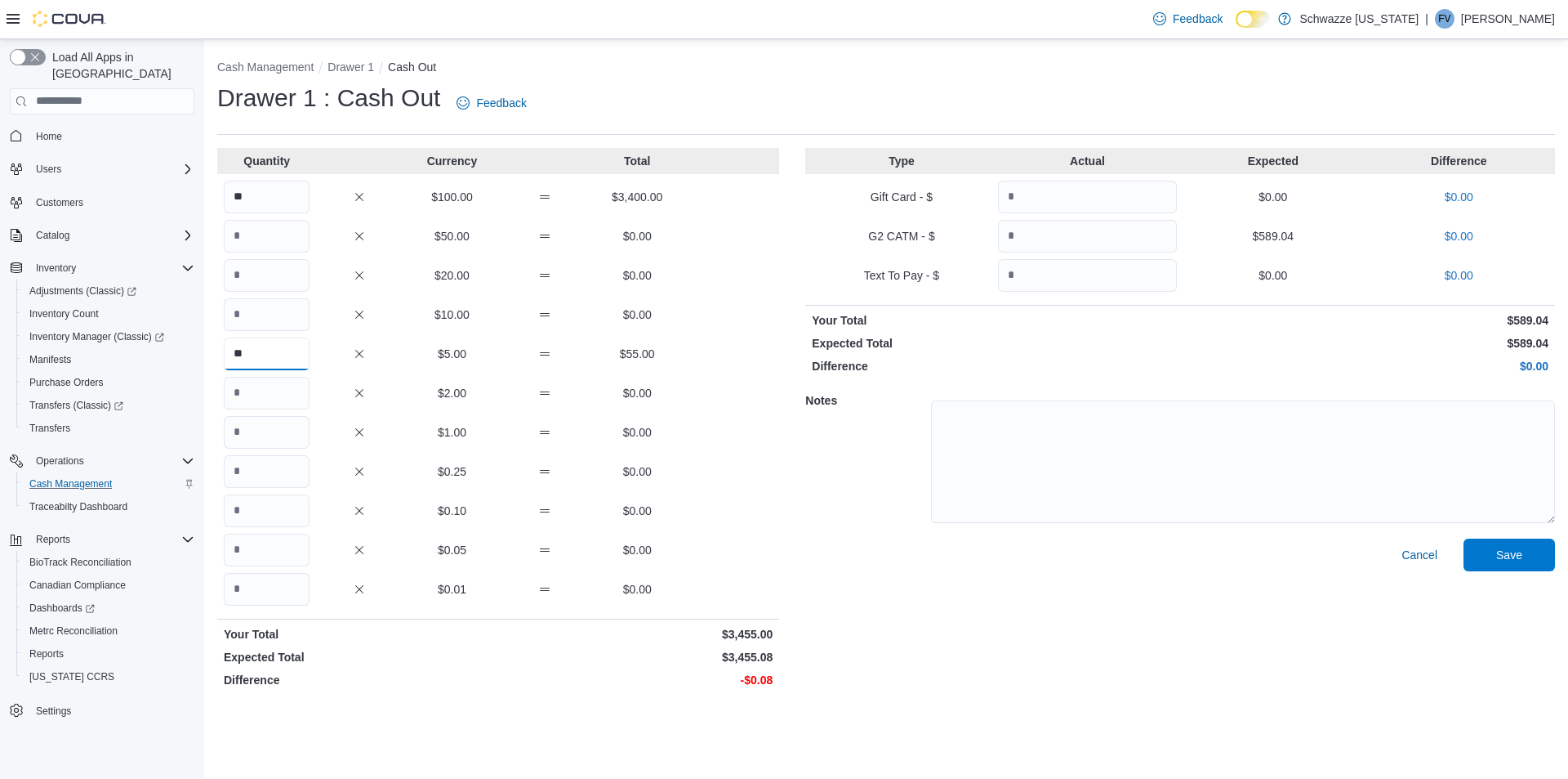
type input "**"
click at [281, 513] on input "Quantity" at bounding box center [266, 511] width 86 height 33
type input "*"
click at [1516, 546] on span "Save" at bounding box center [1510, 554] width 26 height 16
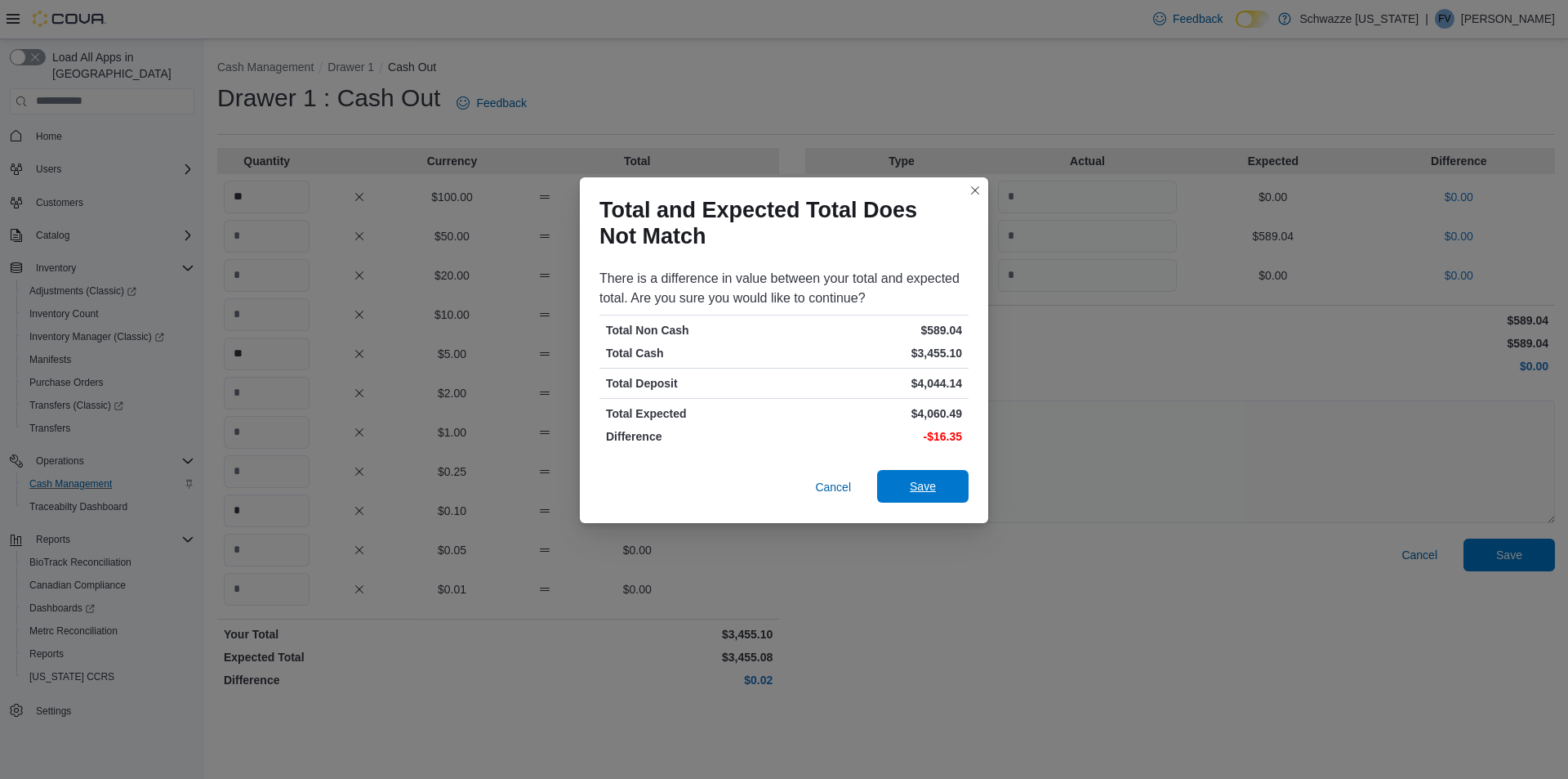
click at [898, 492] on span "Save" at bounding box center [923, 485] width 72 height 33
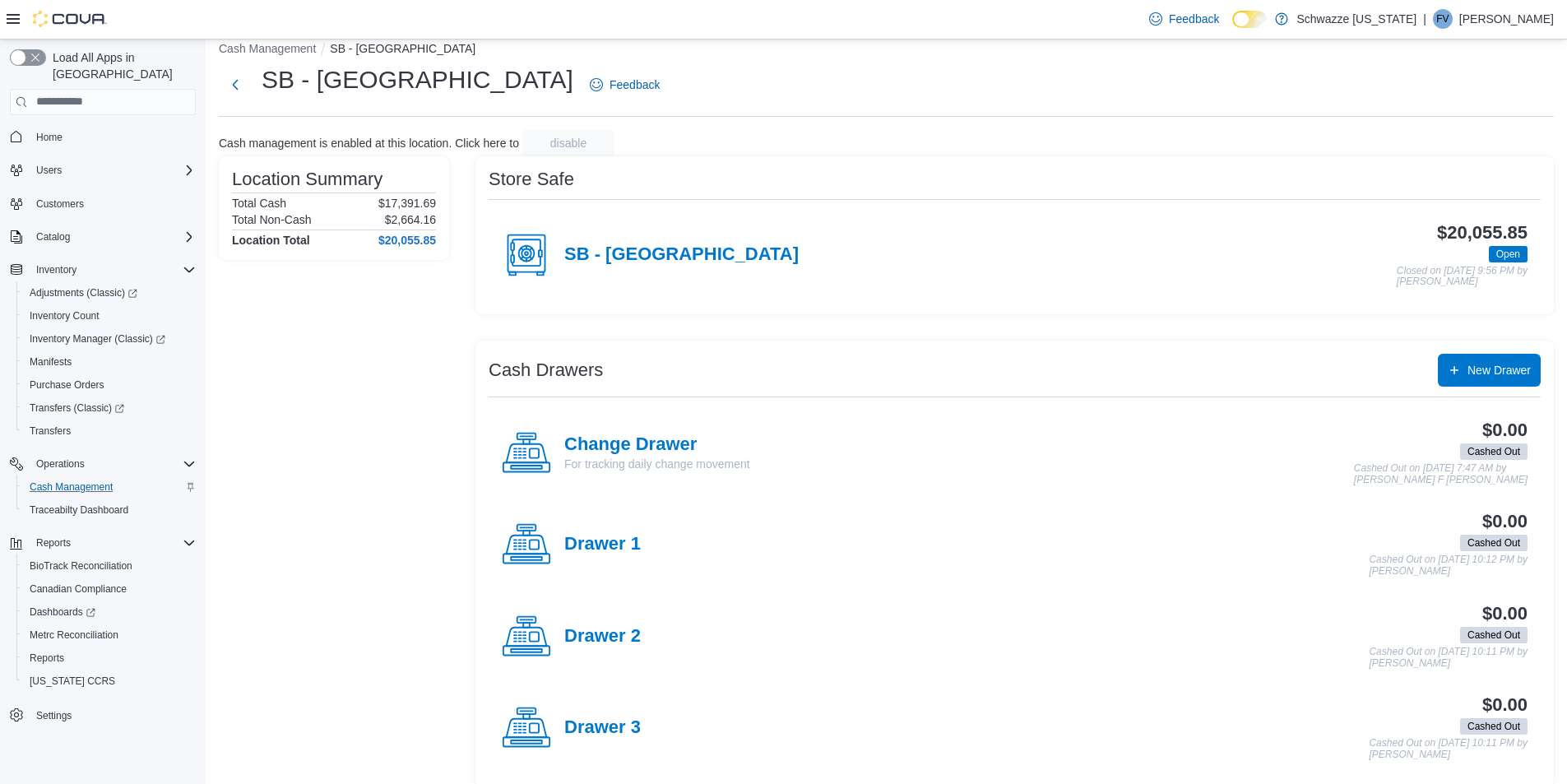
scroll to position [36, 0]
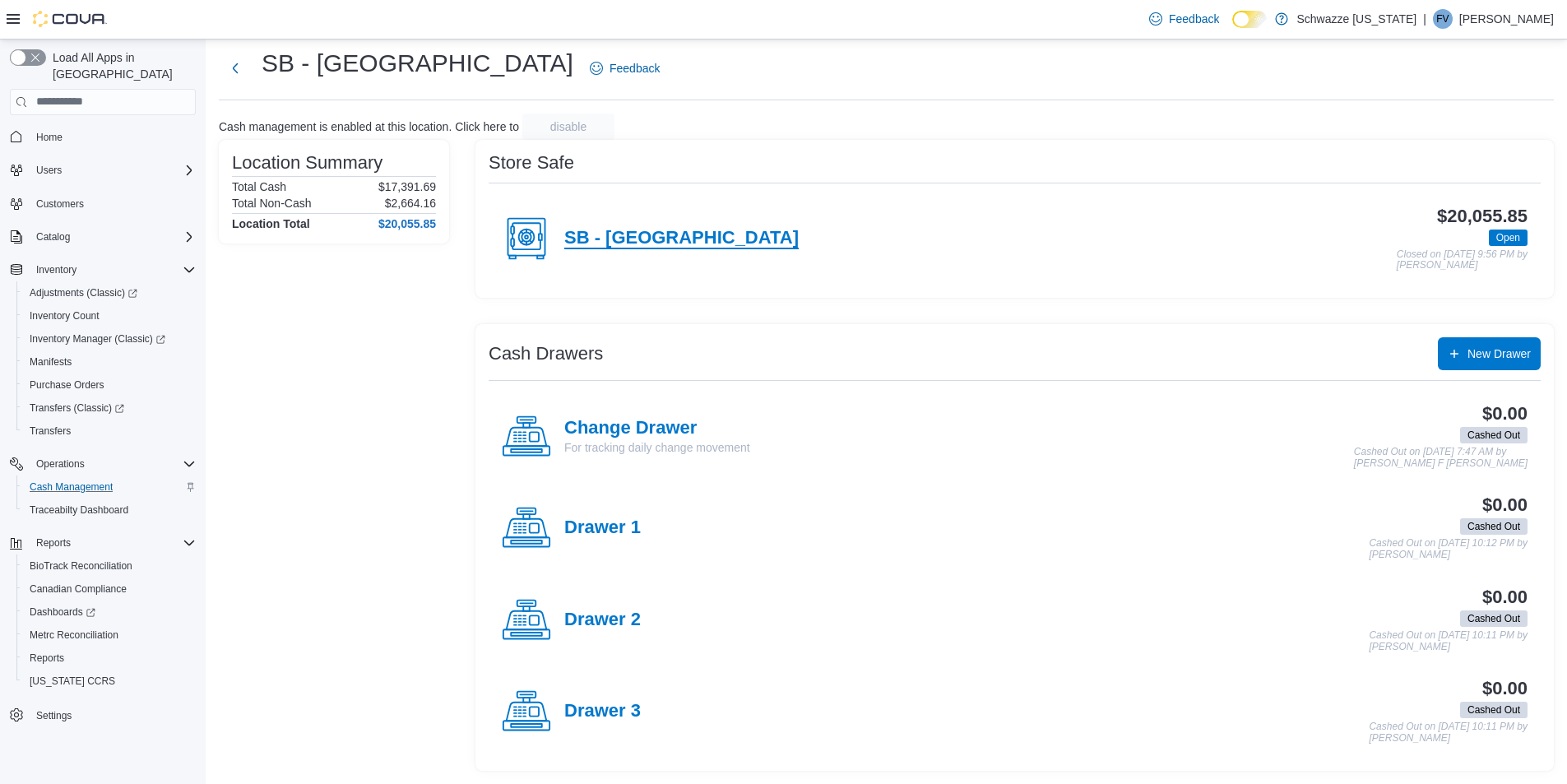
click at [681, 233] on h4 "SB - [GEOGRAPHIC_DATA]" at bounding box center [681, 238] width 234 height 22
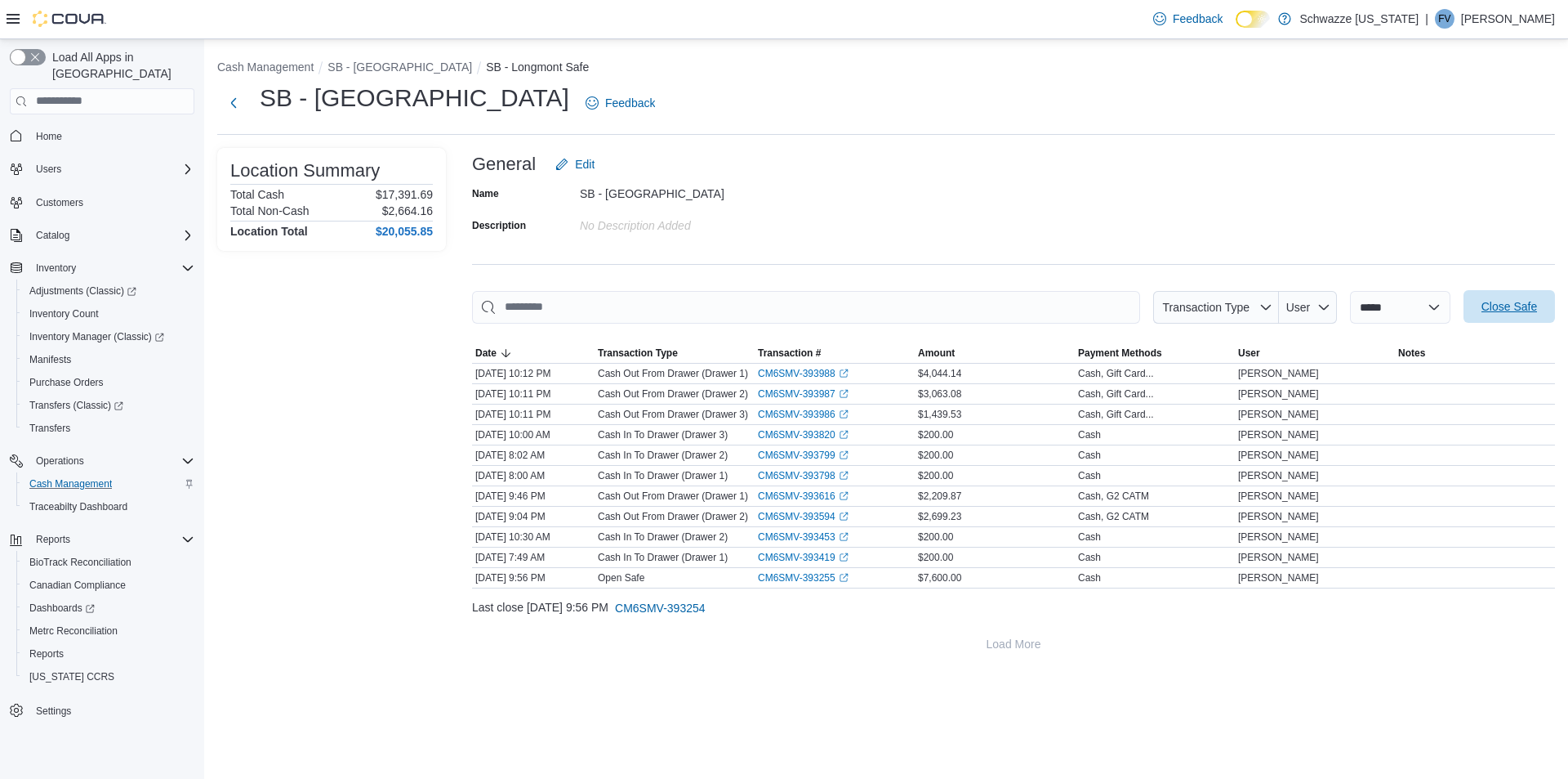
click at [1484, 299] on span "Close Safe" at bounding box center [1509, 306] width 55 height 16
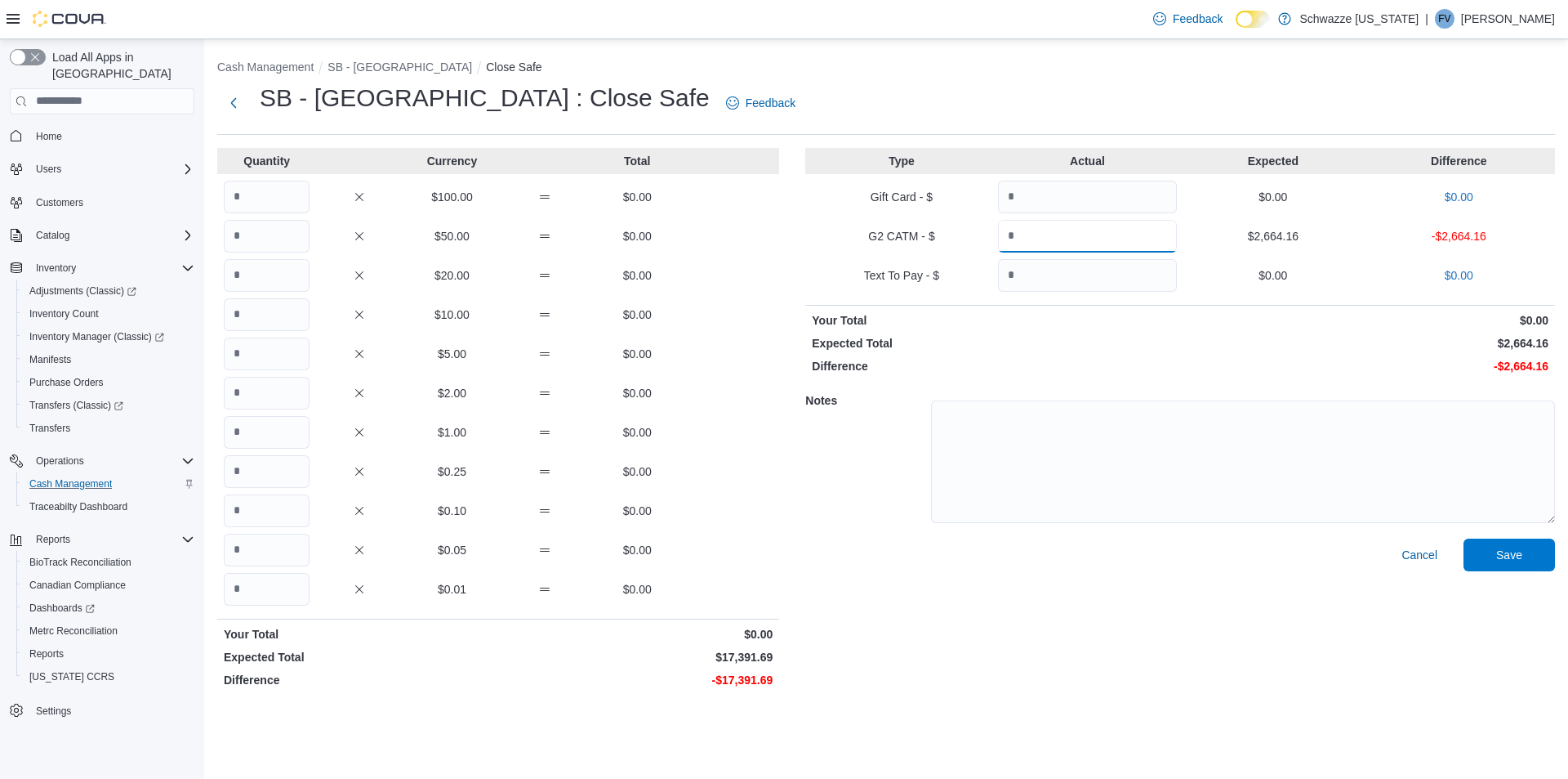
click at [1075, 243] on input "Quantity" at bounding box center [1087, 236] width 179 height 33
type input "*******"
click at [275, 224] on input "Quantity" at bounding box center [266, 236] width 86 height 33
click at [284, 437] on input "Quantity" at bounding box center [266, 432] width 86 height 33
type input "*****"
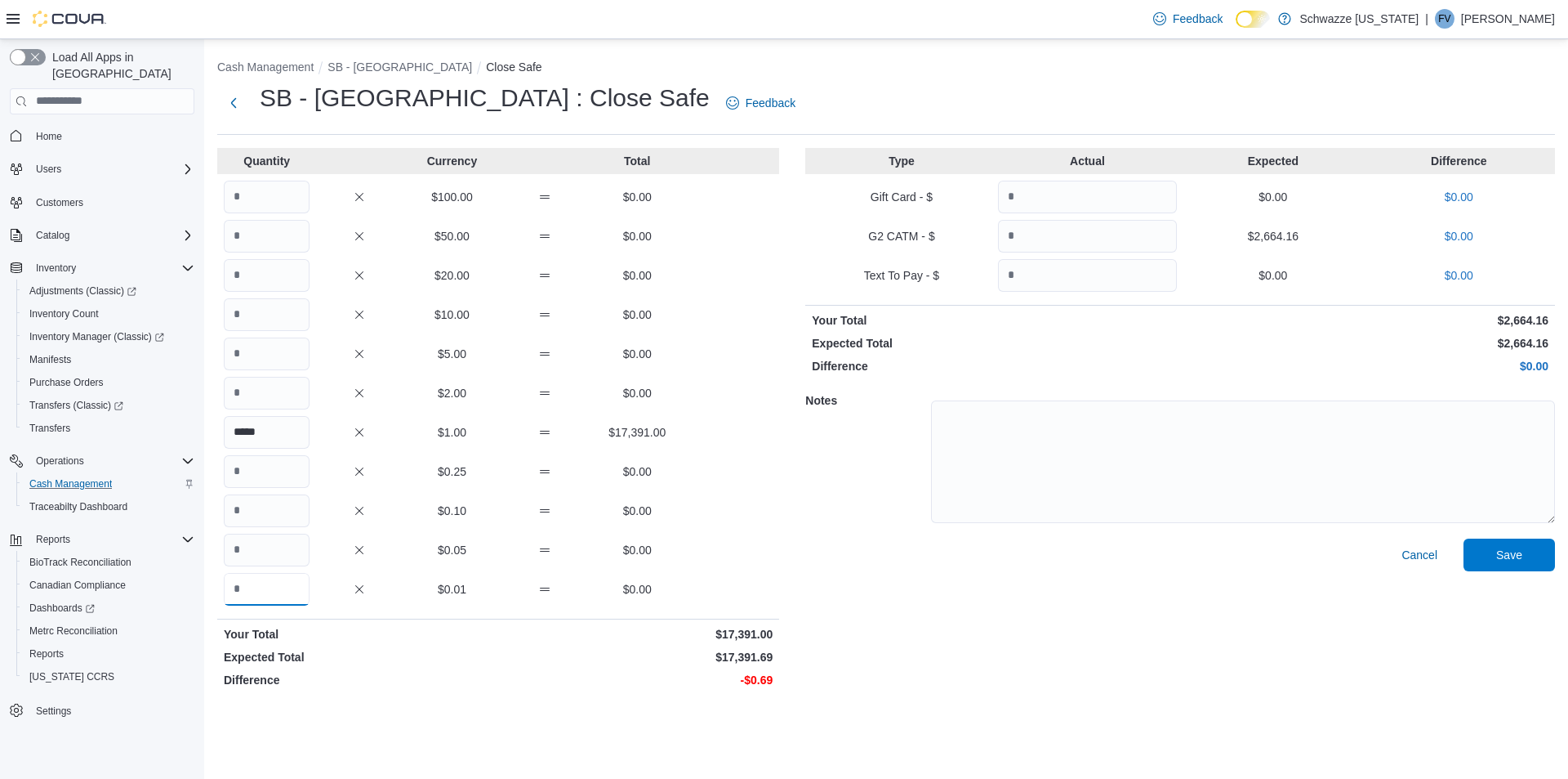
click at [279, 590] on input "Quantity" at bounding box center [266, 588] width 86 height 33
type input "**"
click at [1050, 569] on div "Cancel Save" at bounding box center [1180, 616] width 750 height 156
click at [1503, 535] on div "Notes" at bounding box center [1180, 459] width 750 height 158
click at [1498, 554] on span "Save" at bounding box center [1510, 554] width 26 height 16
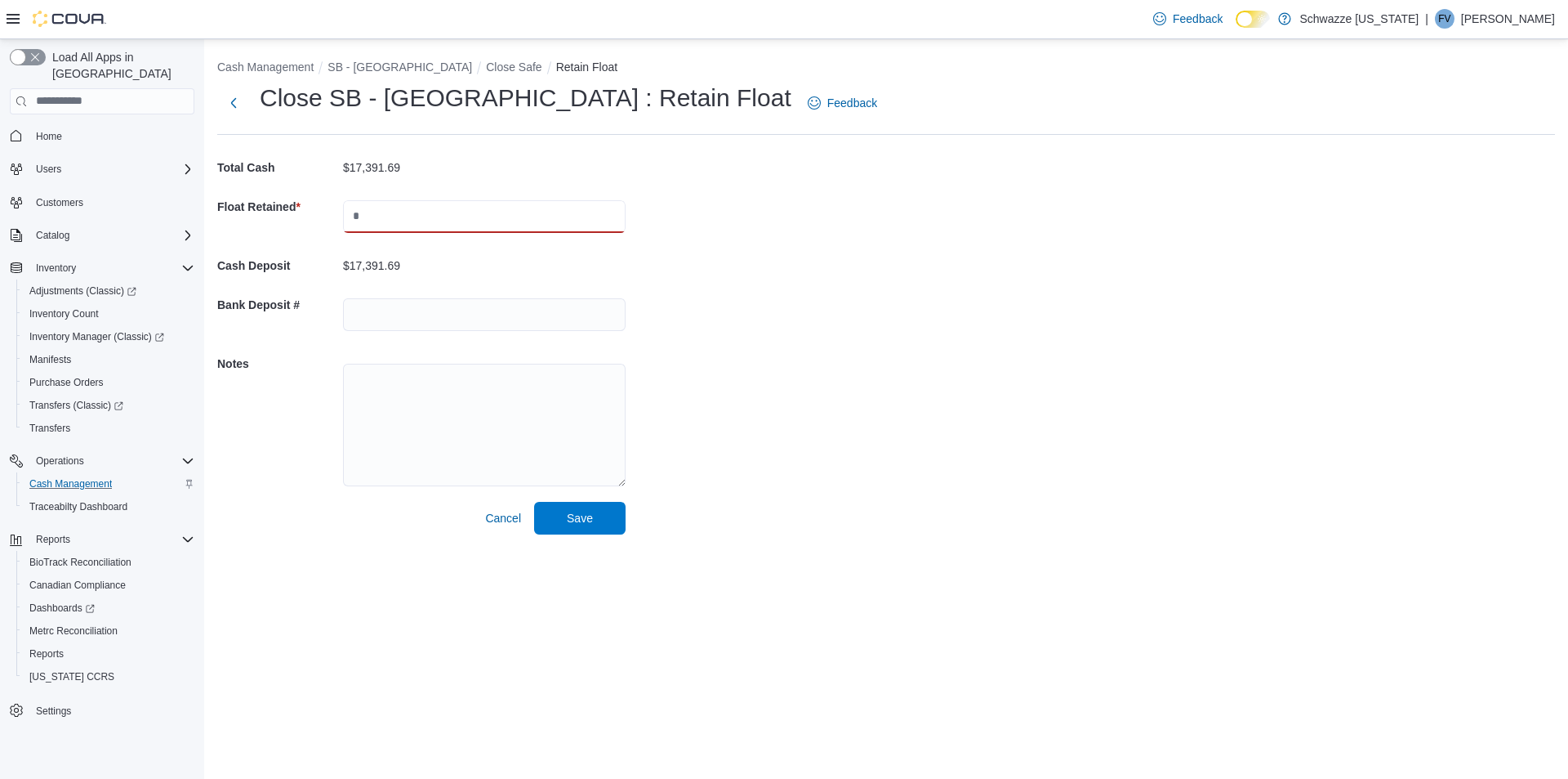
click at [492, 217] on input "text" at bounding box center [484, 216] width 282 height 33
type input "****"
click at [549, 512] on span "Save" at bounding box center [580, 517] width 72 height 33
